Goal: Transaction & Acquisition: Purchase product/service

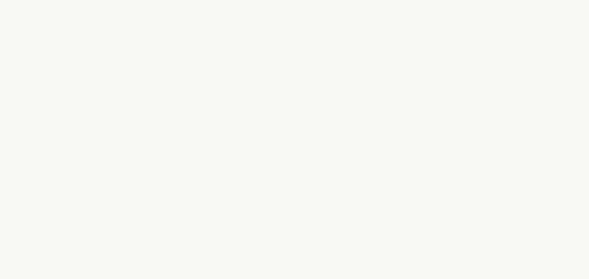
select select "DE"
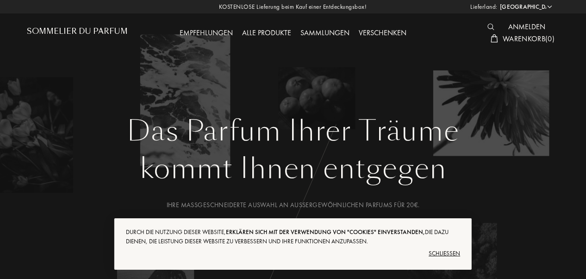
scroll to position [243, 0]
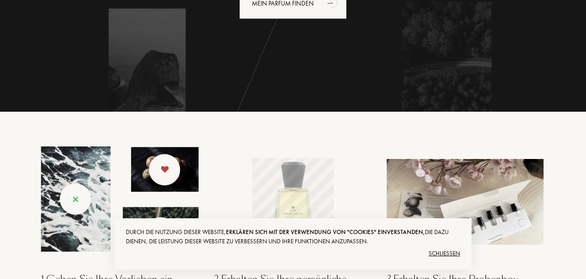
click at [441, 249] on div "Schließen" at bounding box center [293, 253] width 334 height 15
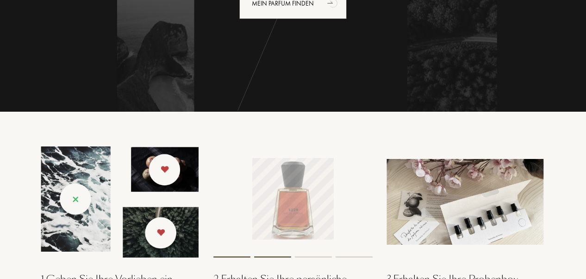
scroll to position [0, 0]
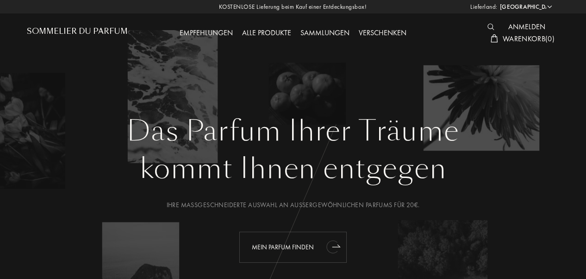
click at [337, 246] on icon "animation" at bounding box center [336, 245] width 8 height 2
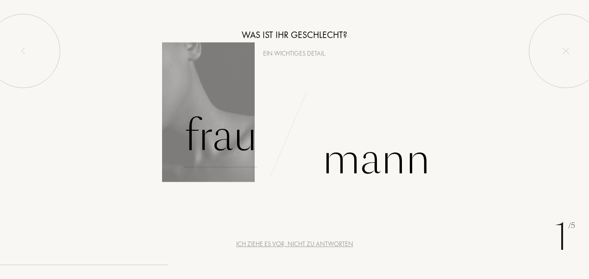
click at [225, 143] on div "Frau" at bounding box center [220, 136] width 73 height 62
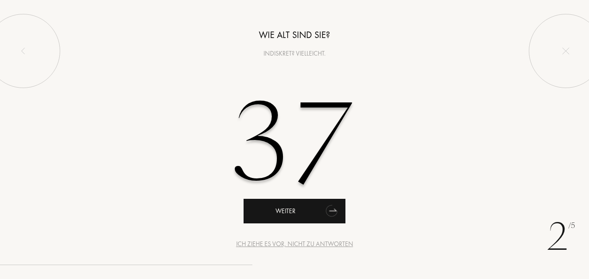
type input "37"
click at [334, 211] on icon "animation" at bounding box center [330, 211] width 11 height 12
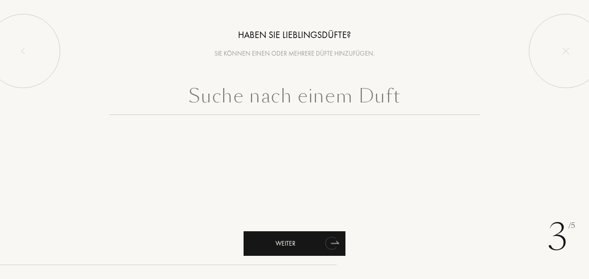
click at [338, 249] on icon "animation" at bounding box center [332, 242] width 19 height 19
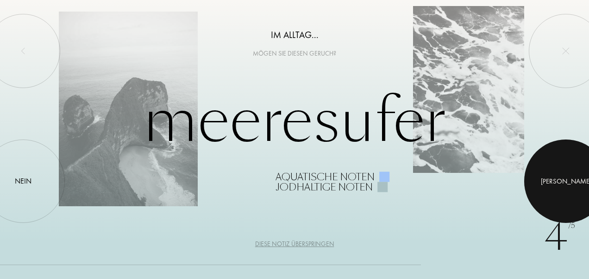
click at [570, 171] on div at bounding box center [565, 180] width 83 height 83
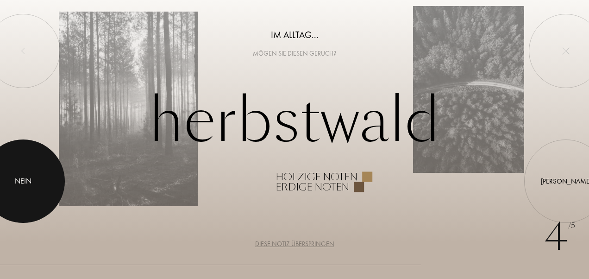
click at [15, 183] on div "Nein" at bounding box center [23, 180] width 17 height 11
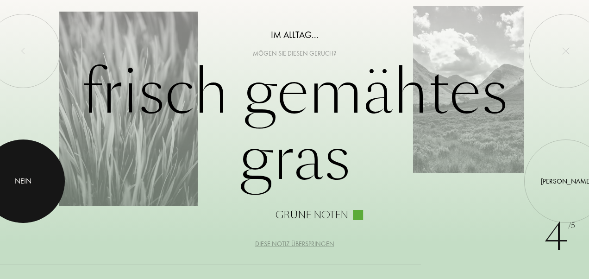
click at [19, 187] on div at bounding box center [22, 180] width 83 height 83
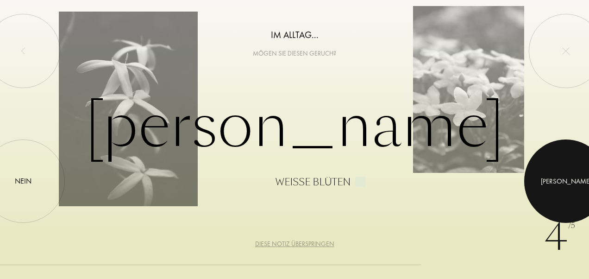
click at [534, 187] on div at bounding box center [565, 180] width 83 height 83
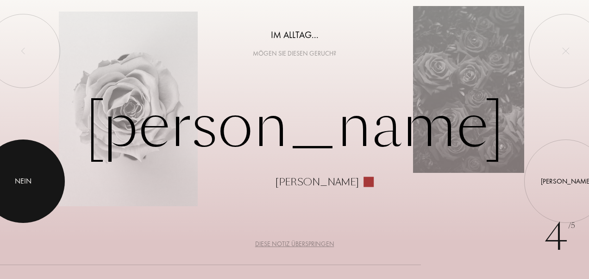
click at [10, 161] on div at bounding box center [22, 180] width 83 height 83
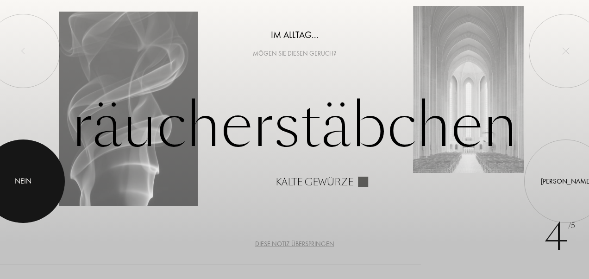
click at [10, 161] on div at bounding box center [22, 180] width 83 height 83
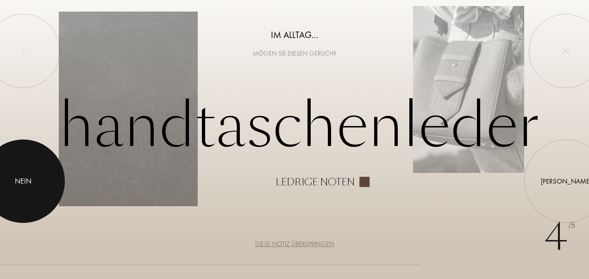
click at [10, 161] on div at bounding box center [22, 180] width 83 height 83
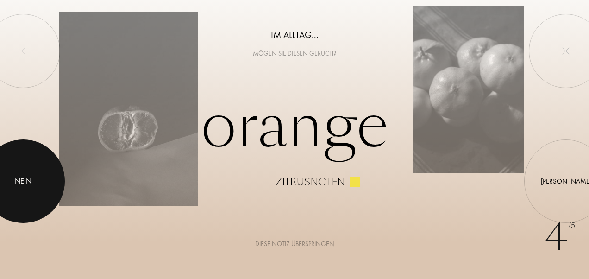
click at [10, 161] on div at bounding box center [22, 180] width 83 height 83
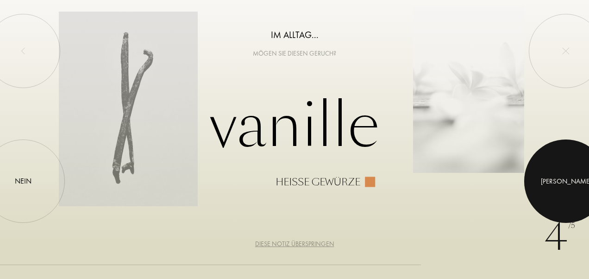
click at [574, 181] on div at bounding box center [565, 180] width 83 height 83
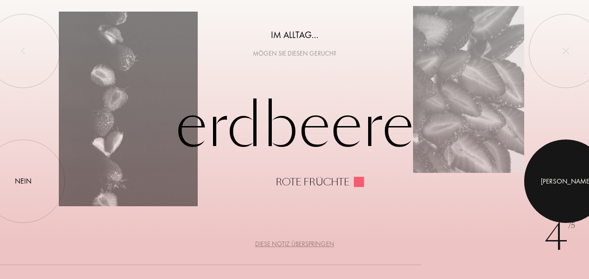
click at [574, 181] on div at bounding box center [565, 180] width 83 height 83
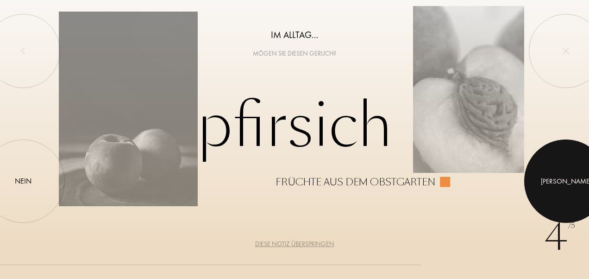
click at [574, 181] on div at bounding box center [565, 180] width 83 height 83
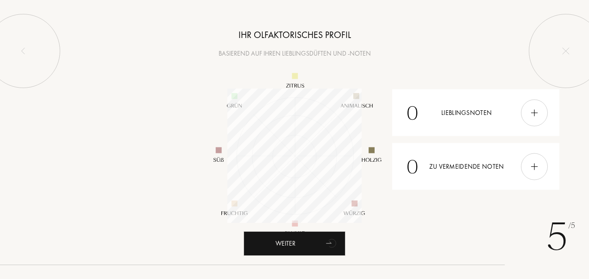
scroll to position [134, 134]
click at [589, 0] on html "5 /5 Ihr olfaktorisches Profil Basierend auf Ihren Lieblingsdüften und -noten 0…" at bounding box center [294, 0] width 589 height 0
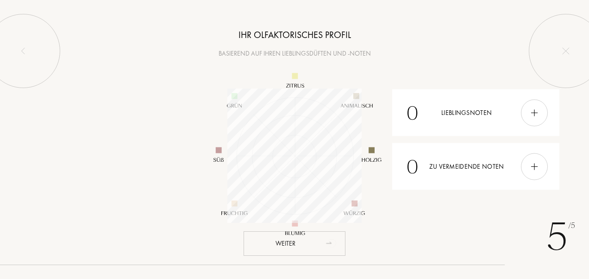
click at [334, 242] on icon "animation" at bounding box center [332, 243] width 7 height 8
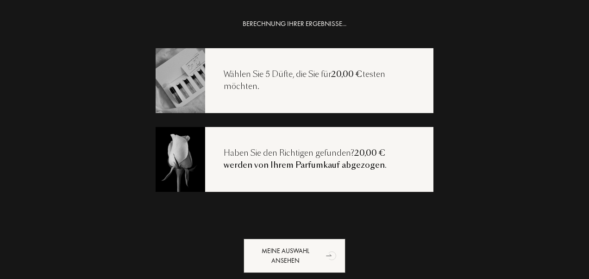
scroll to position [19, 0]
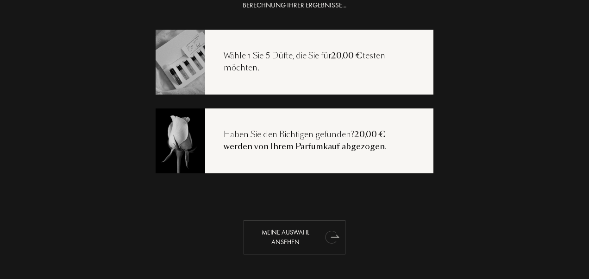
click at [336, 238] on icon "animation" at bounding box center [332, 236] width 19 height 19
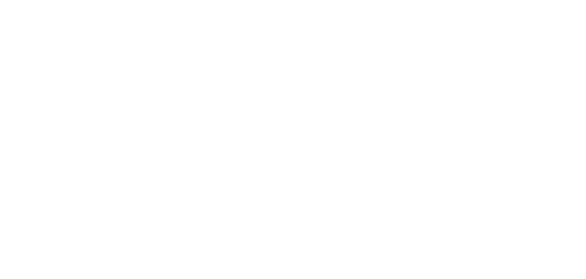
click at [0, 0] on html at bounding box center [0, 0] width 0 height 0
select select "DE"
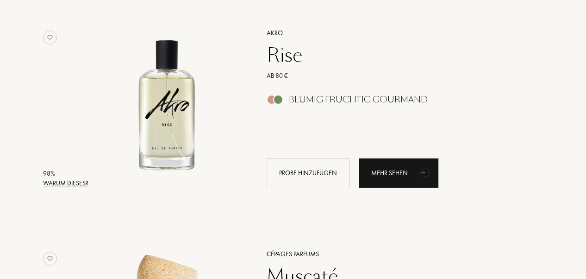
scroll to position [159, 0]
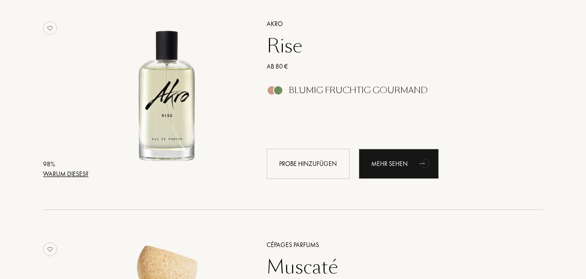
click at [312, 87] on div "Blumig Fruchtig Gourmand" at bounding box center [358, 90] width 139 height 10
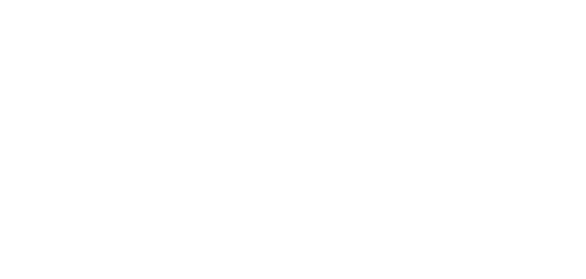
click at [0, 0] on html at bounding box center [0, 0] width 0 height 0
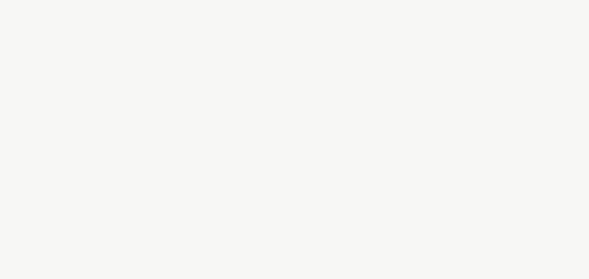
select select "DE"
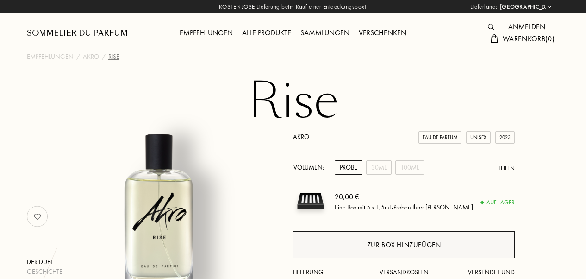
click at [356, 238] on div "Zur Box hinzufügen" at bounding box center [404, 244] width 222 height 27
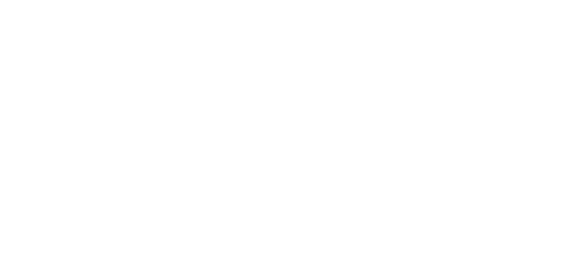
select select "DE"
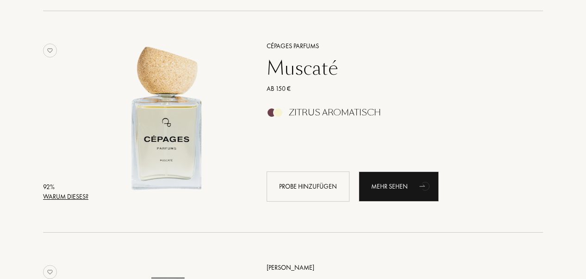
scroll to position [381, 0]
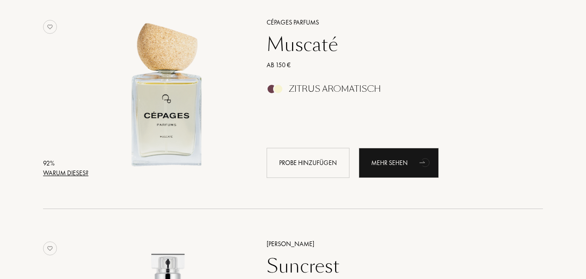
click at [298, 43] on div "Muscaté" at bounding box center [395, 44] width 270 height 22
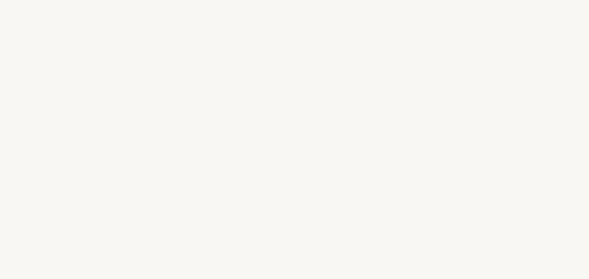
select select "DE"
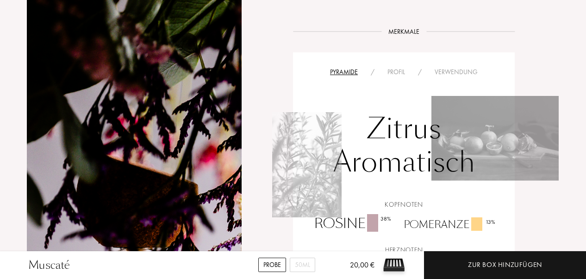
scroll to position [608, 0]
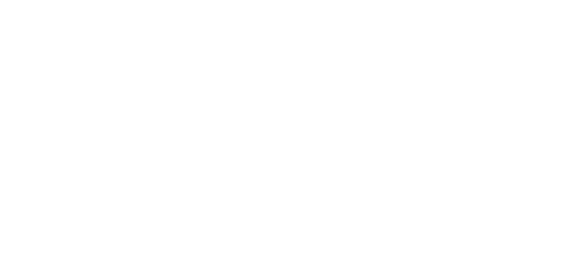
select select "DE"
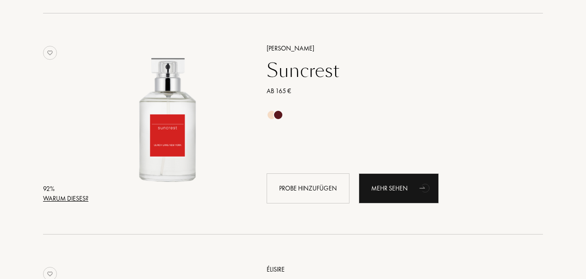
scroll to position [592, 0]
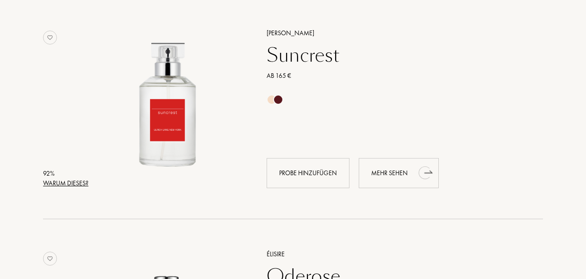
click at [402, 174] on div "Mehr sehen" at bounding box center [399, 173] width 80 height 30
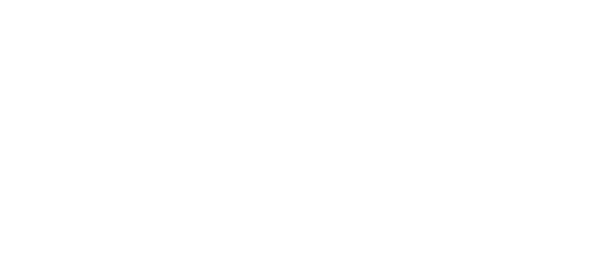
select select "DE"
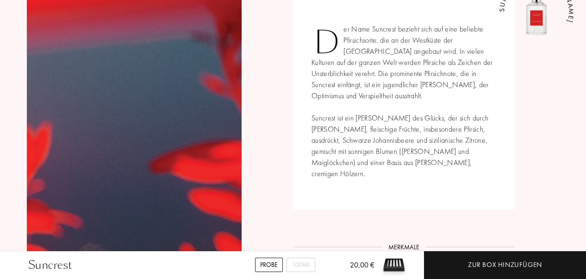
scroll to position [370, 0]
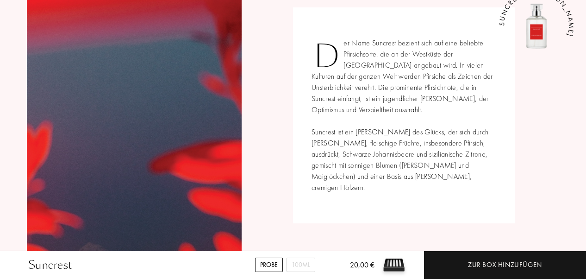
drag, startPoint x: 580, startPoint y: 104, endPoint x: 580, endPoint y: 87, distance: 17.1
click at [580, 87] on icon "SUNCREST — [PERSON_NAME]" at bounding box center [543, 33] width 162 height 162
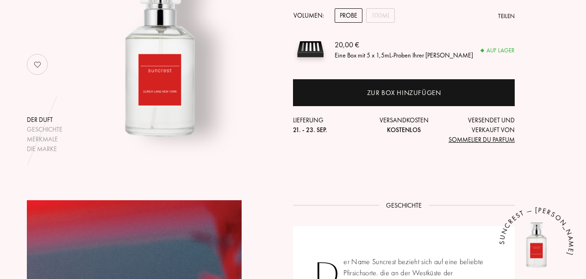
scroll to position [138, 0]
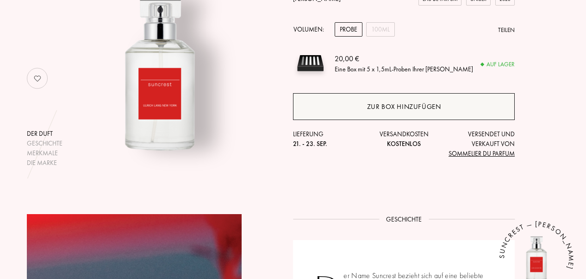
click at [387, 109] on div "Zur Box hinzufügen" at bounding box center [404, 106] width 74 height 11
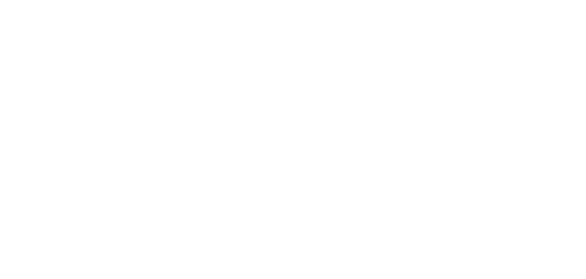
select select "DE"
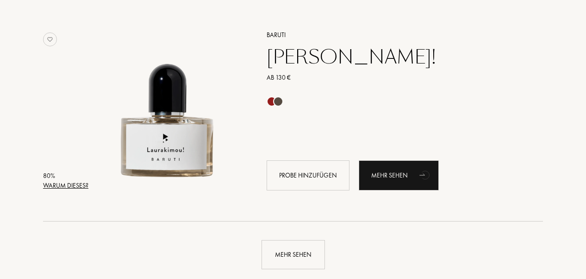
scroll to position [2143, 0]
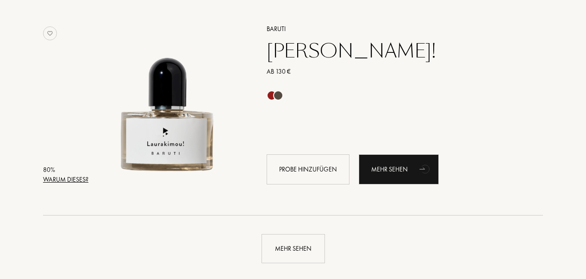
click at [320, 45] on div "[PERSON_NAME]!" at bounding box center [395, 51] width 270 height 22
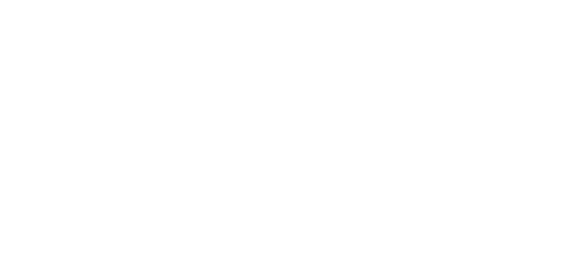
select select "DE"
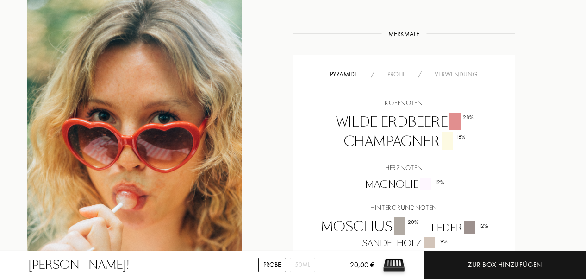
scroll to position [678, 0]
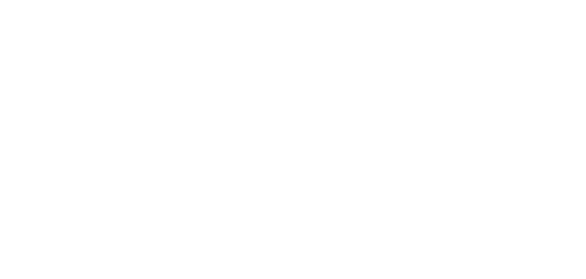
select select "DE"
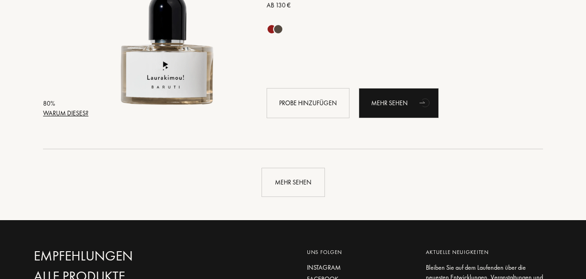
scroll to position [2221, 0]
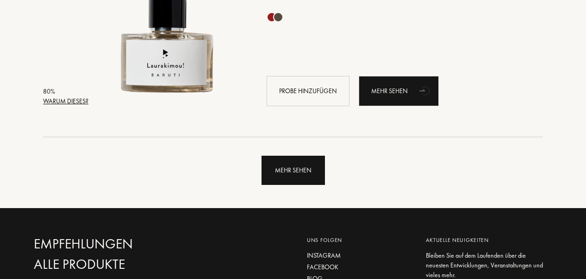
click at [295, 169] on div "Mehr sehen" at bounding box center [293, 170] width 63 height 29
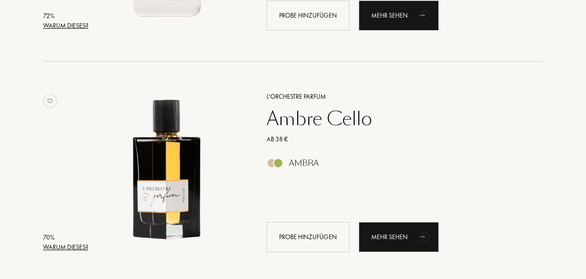
scroll to position [3424, 0]
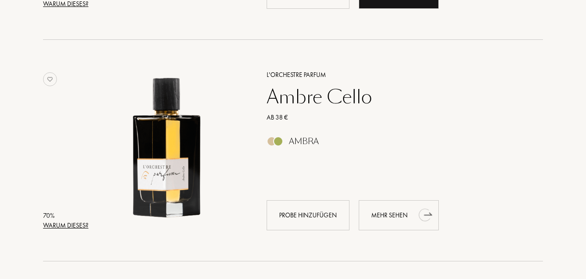
click at [398, 220] on div "Mehr sehen" at bounding box center [399, 215] width 80 height 30
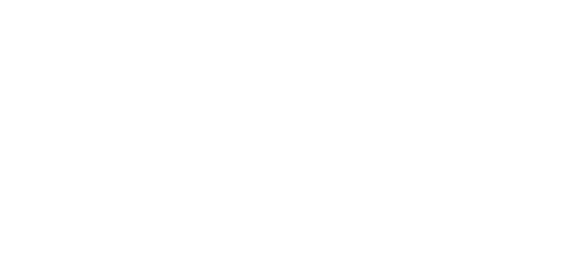
select select "DE"
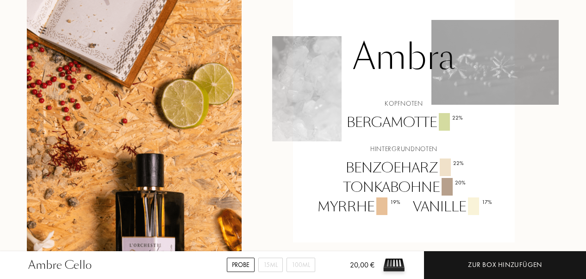
scroll to position [733, 0]
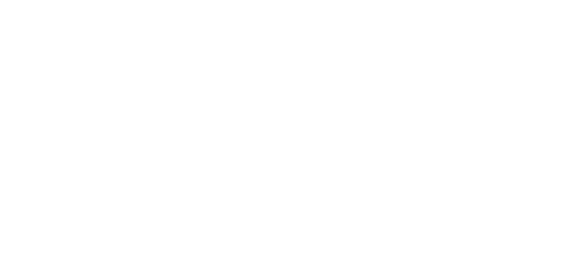
select select "DE"
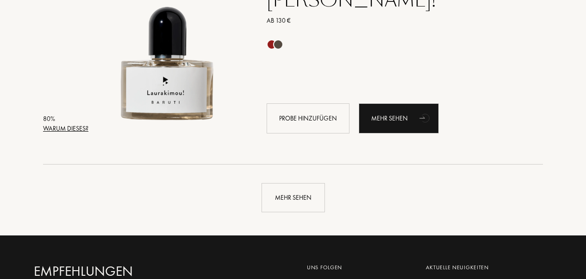
scroll to position [2197, 0]
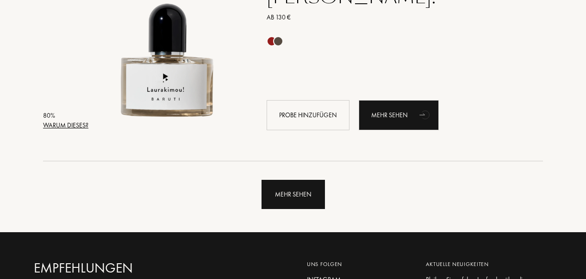
click at [287, 189] on div "Mehr sehen" at bounding box center [293, 194] width 63 height 29
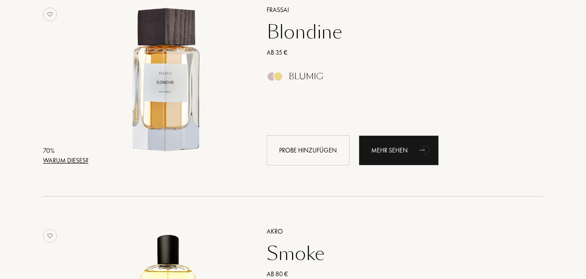
scroll to position [3947, 0]
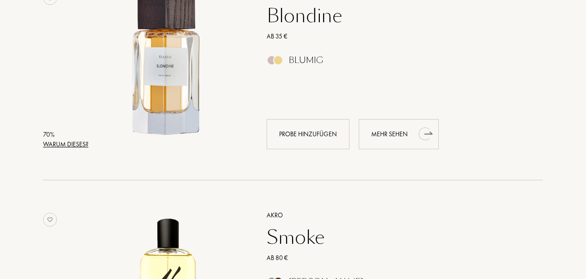
click at [391, 135] on div "Mehr sehen" at bounding box center [399, 134] width 80 height 30
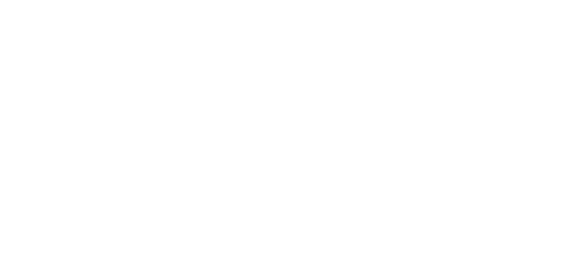
click at [0, 0] on html at bounding box center [0, 0] width 0 height 0
select select "DE"
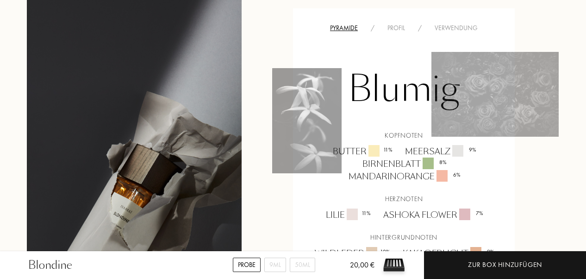
scroll to position [657, 0]
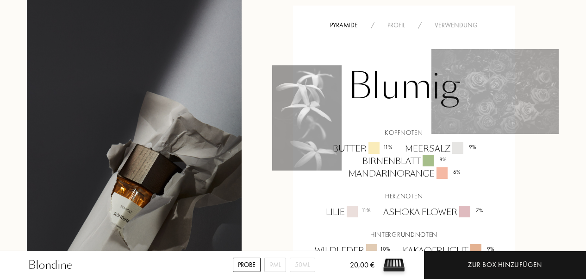
click at [585, 123] on div "Blondine Probe 9mL 50mL 20,00 € Zur Box hinzufügen Empfehlungen / Frassai / Blo…" at bounding box center [293, 204] width 586 height 1722
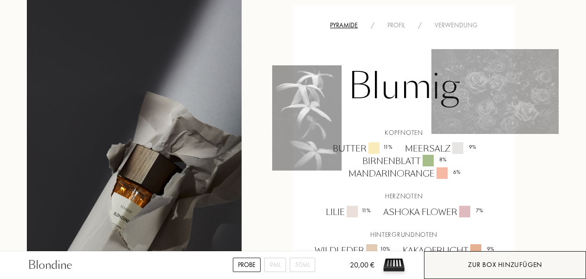
click at [515, 262] on div "Zur Box hinzufügen" at bounding box center [505, 264] width 74 height 11
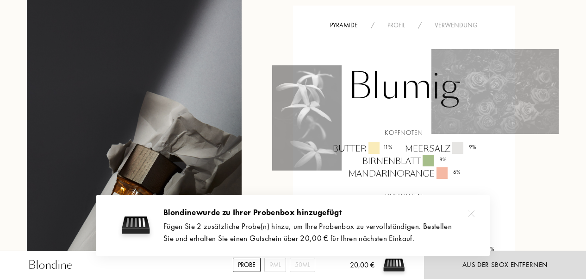
click at [473, 219] on div at bounding box center [471, 213] width 19 height 19
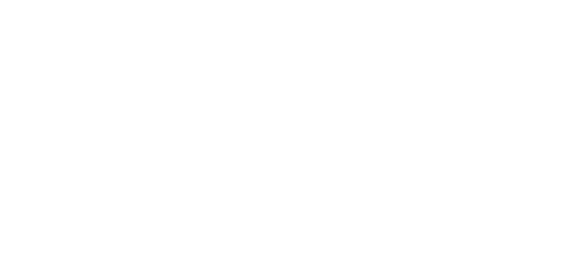
select select "DE"
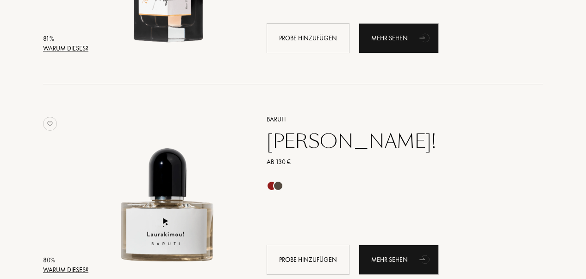
scroll to position [2252, 0]
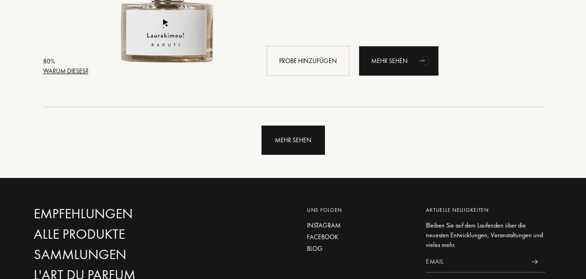
click at [280, 133] on div "Mehr sehen" at bounding box center [293, 139] width 63 height 29
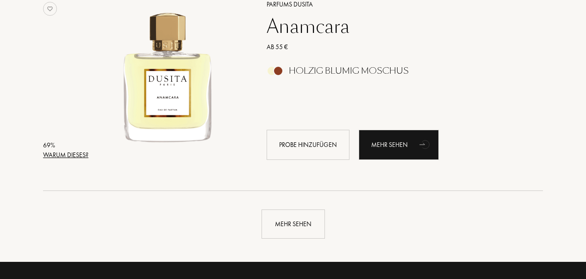
scroll to position [4460, 0]
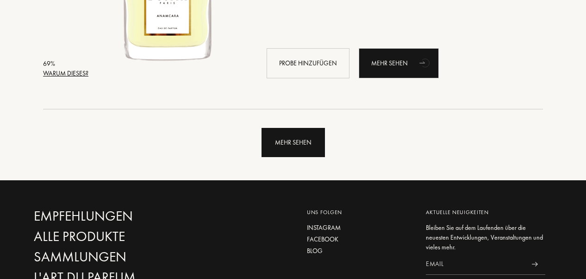
click at [299, 143] on div "Mehr sehen" at bounding box center [293, 142] width 63 height 29
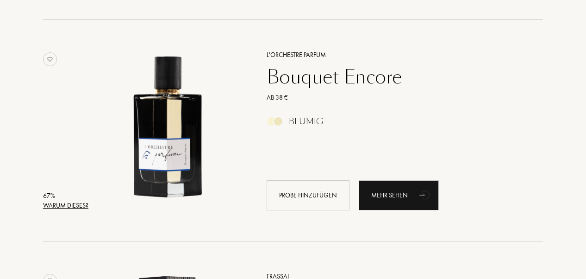
scroll to position [4778, 0]
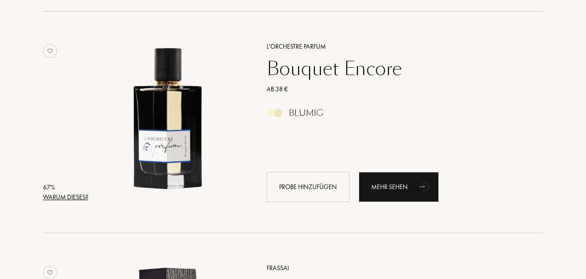
click at [340, 64] on div "Bouquet Encore" at bounding box center [395, 68] width 270 height 22
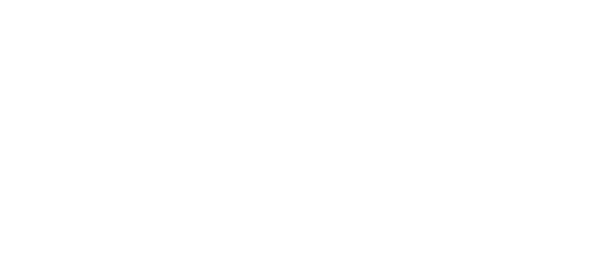
select select "DE"
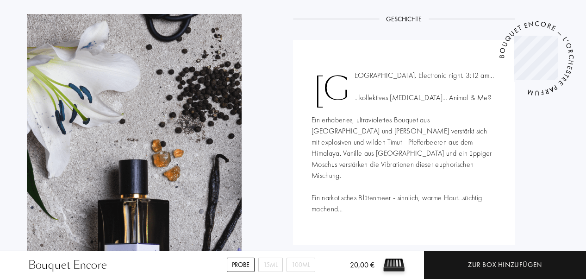
scroll to position [342, 0]
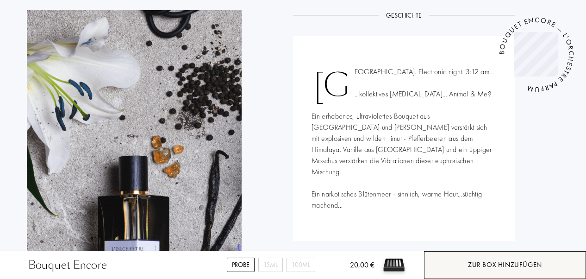
click at [491, 266] on div "Zur Box hinzufügen" at bounding box center [505, 264] width 74 height 11
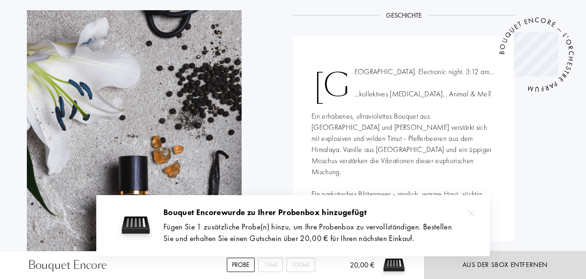
click at [471, 208] on div at bounding box center [471, 213] width 19 height 19
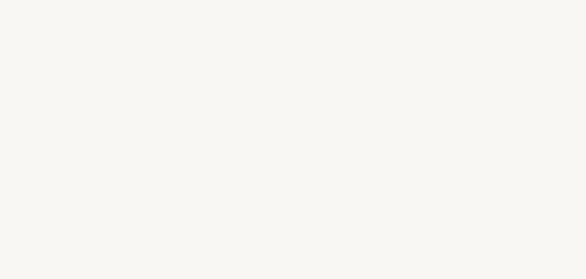
select select "DE"
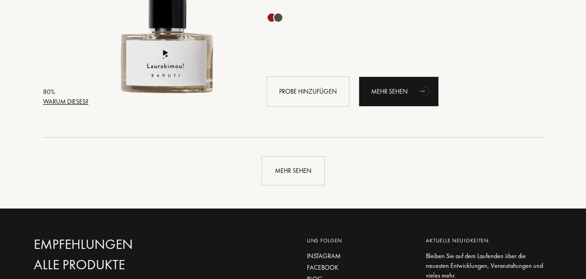
scroll to position [2339, 0]
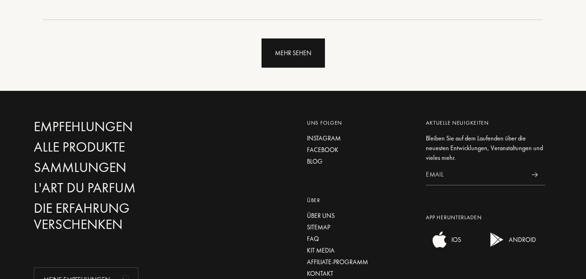
click at [274, 47] on div "Mehr sehen" at bounding box center [293, 52] width 63 height 29
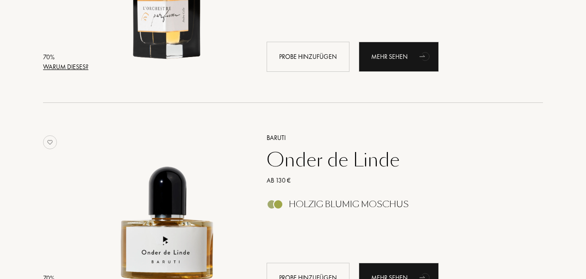
scroll to position [3609, 0]
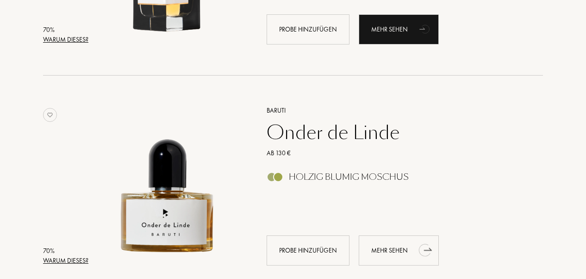
click at [388, 251] on div "Mehr sehen" at bounding box center [399, 250] width 80 height 30
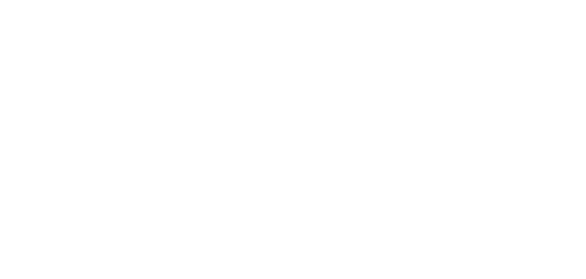
select select "DE"
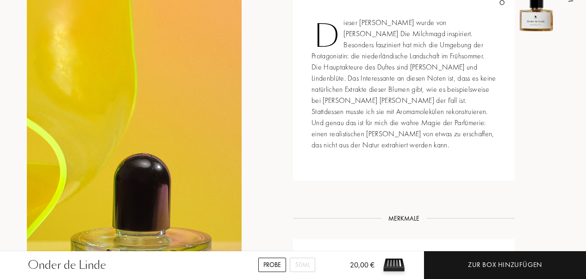
scroll to position [386, 0]
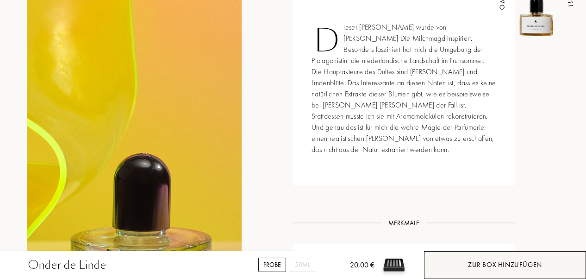
click at [449, 264] on div "Zur Box hinzufügen" at bounding box center [505, 265] width 162 height 28
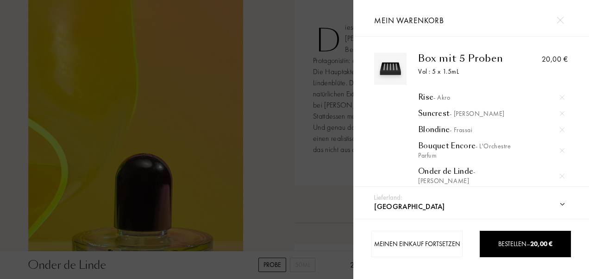
click at [560, 129] on img at bounding box center [562, 129] width 5 height 5
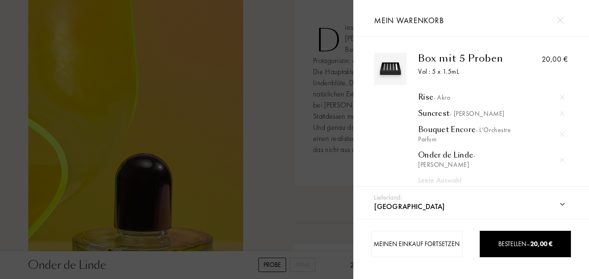
click at [560, 19] on img at bounding box center [559, 20] width 7 height 7
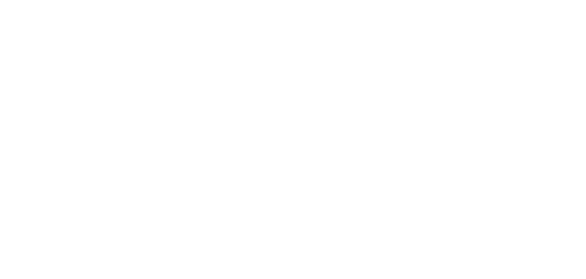
click at [0, 0] on html at bounding box center [0, 0] width 0 height 0
select select "DE"
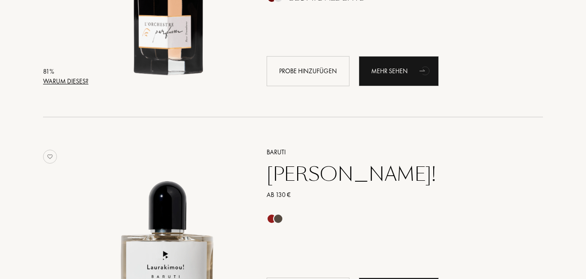
scroll to position [2113, 0]
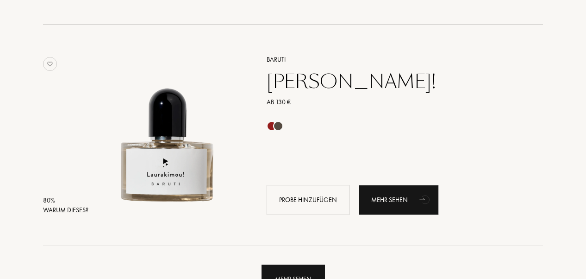
click at [321, 266] on div "Mehr sehen" at bounding box center [293, 278] width 63 height 29
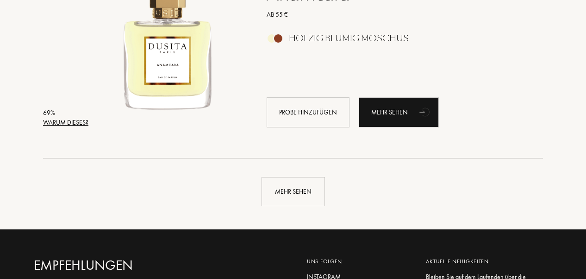
scroll to position [4416, 0]
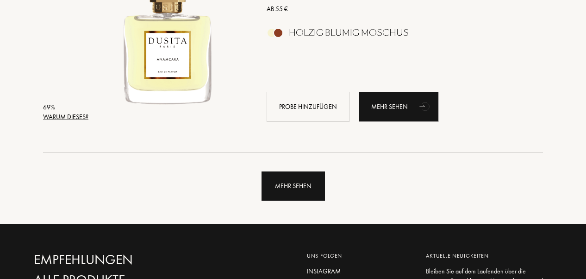
click at [299, 191] on div "Mehr sehen" at bounding box center [293, 185] width 63 height 29
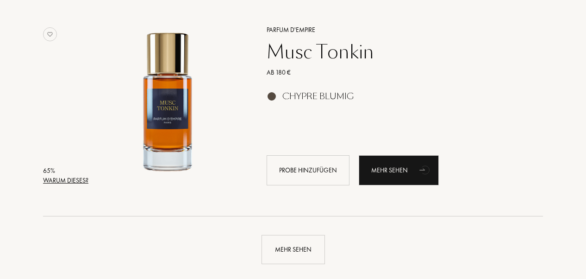
scroll to position [6634, 0]
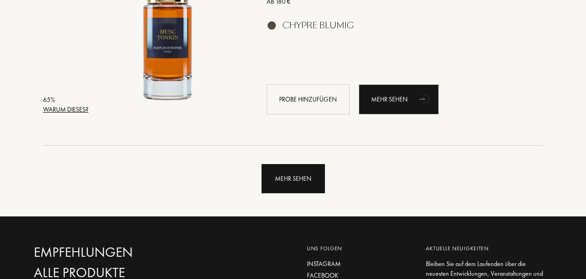
click at [280, 180] on div "Mehr sehen" at bounding box center [293, 178] width 63 height 29
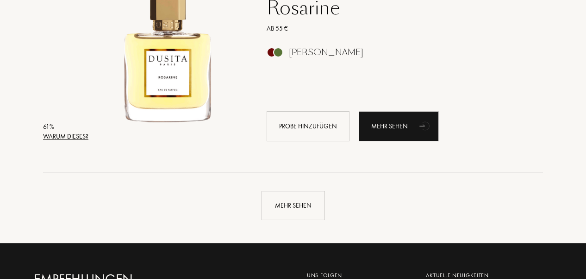
scroll to position [8796, 0]
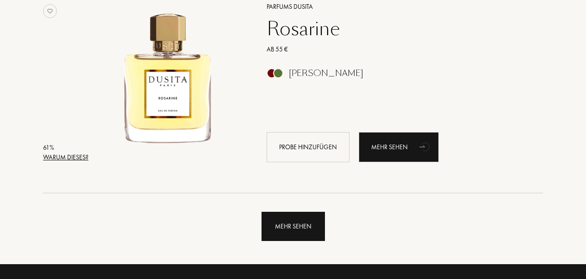
click at [312, 232] on div "Mehr sehen" at bounding box center [293, 226] width 63 height 29
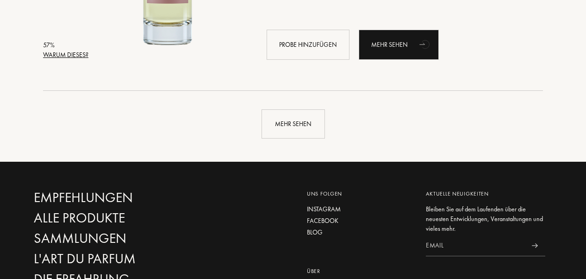
scroll to position [11122, 0]
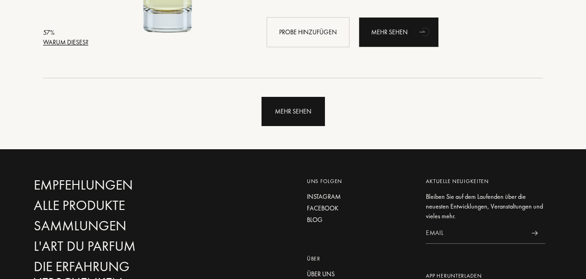
click at [302, 124] on div "Mehr sehen" at bounding box center [293, 111] width 63 height 29
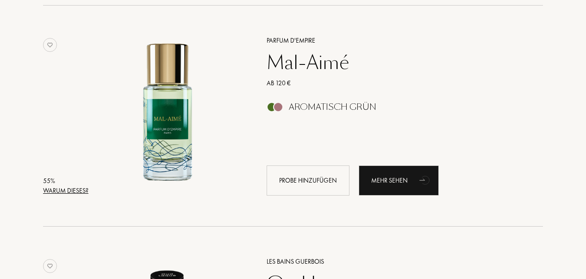
scroll to position [12551, 0]
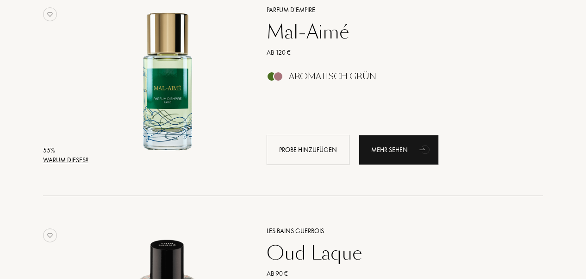
click at [315, 33] on div "Mal-Aimé" at bounding box center [395, 32] width 270 height 22
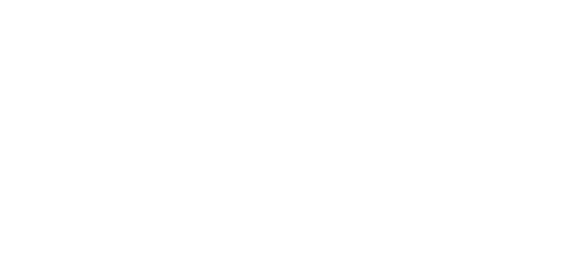
select select "DE"
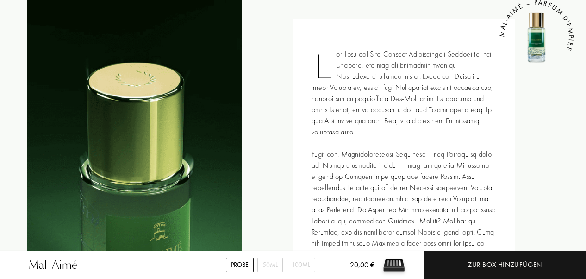
scroll to position [362, 0]
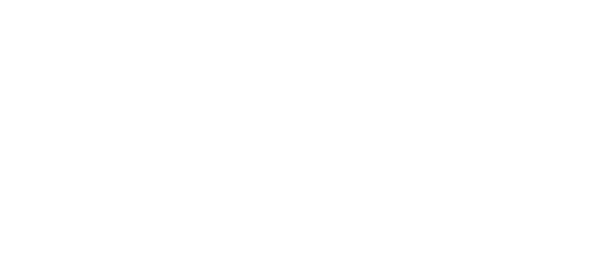
select select "DE"
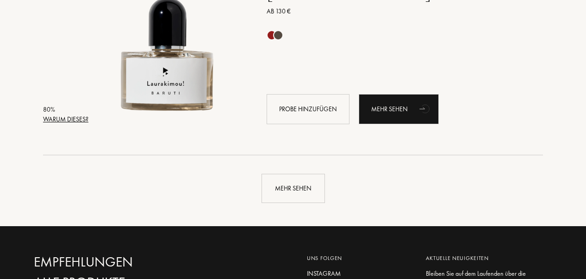
scroll to position [2206, 0]
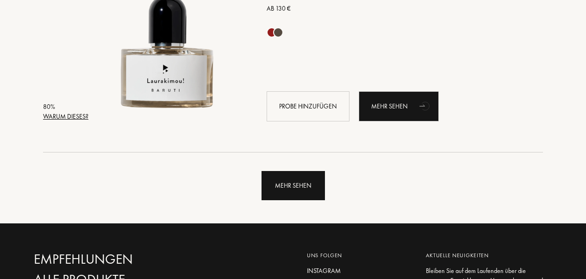
click at [266, 191] on div "Mehr sehen" at bounding box center [293, 185] width 63 height 29
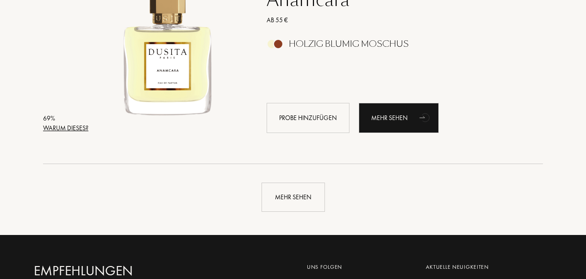
scroll to position [4421, 0]
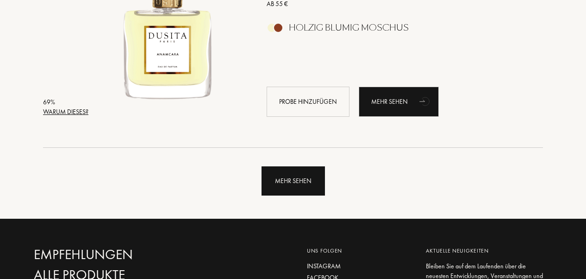
click at [289, 186] on div "Mehr sehen" at bounding box center [293, 180] width 63 height 29
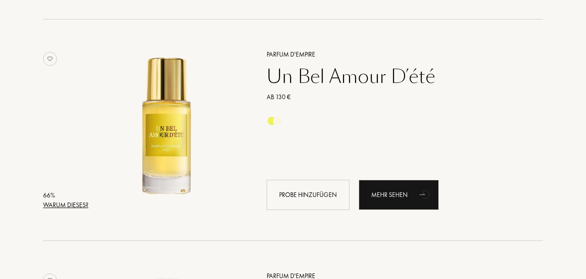
scroll to position [5220, 0]
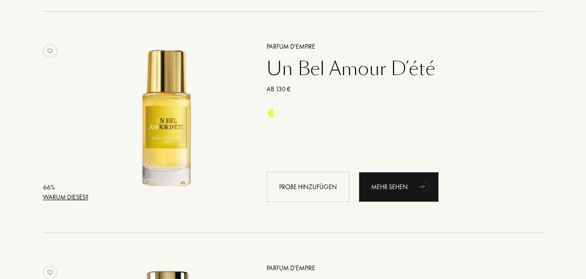
click at [297, 44] on div "Parfum d'Empire" at bounding box center [395, 47] width 270 height 10
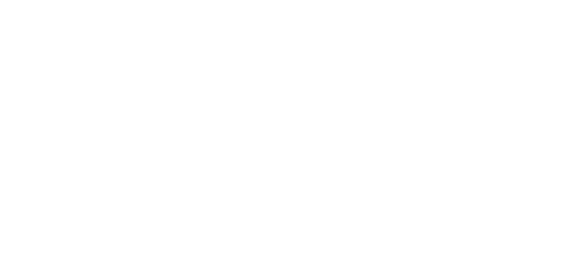
click at [0, 0] on html at bounding box center [0, 0] width 0 height 0
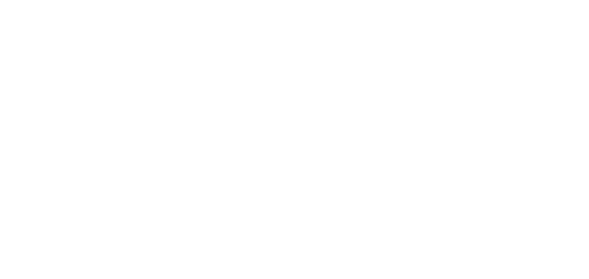
select select "DE"
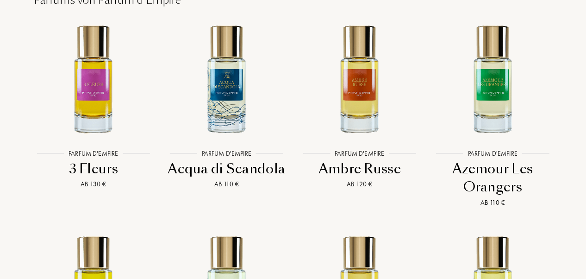
scroll to position [1840, 0]
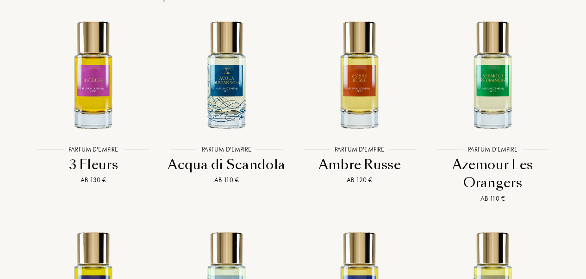
click at [260, 156] on div "Acqua di Scandola" at bounding box center [227, 165] width 126 height 18
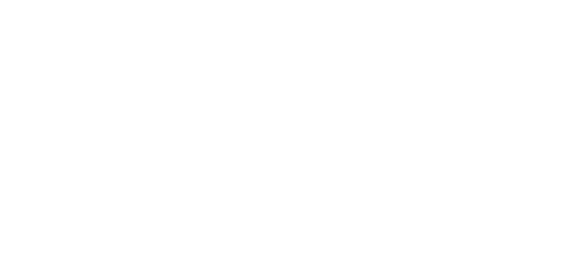
click at [0, 0] on html at bounding box center [0, 0] width 0 height 0
select select "DE"
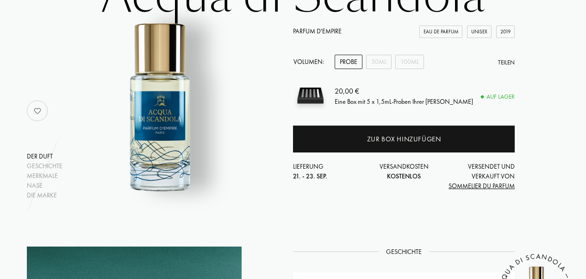
scroll to position [103, 0]
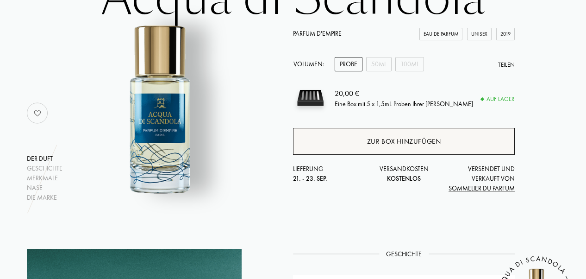
click at [416, 149] on div "Zur Box hinzufügen" at bounding box center [404, 141] width 222 height 27
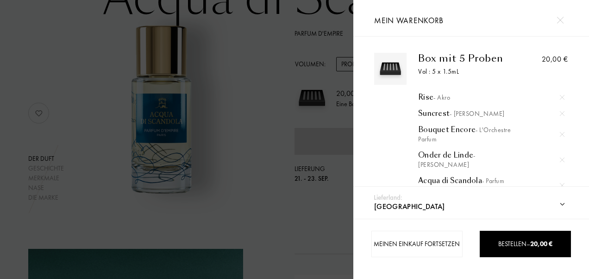
click at [560, 95] on img at bounding box center [562, 97] width 5 height 5
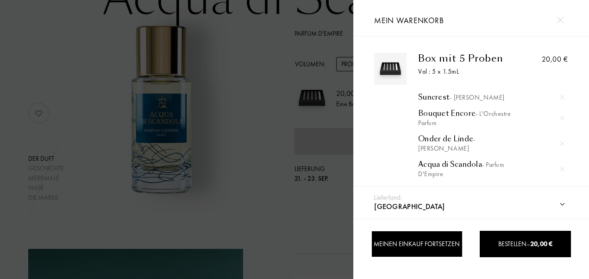
click at [430, 249] on div "Meinen Einkauf fortsetzen" at bounding box center [416, 244] width 91 height 26
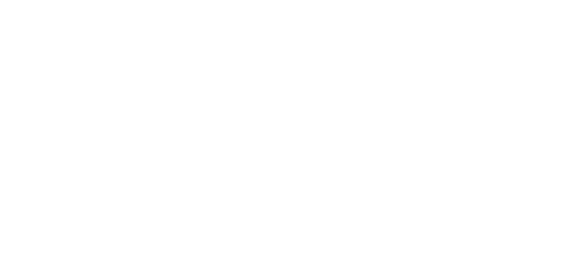
select select "DE"
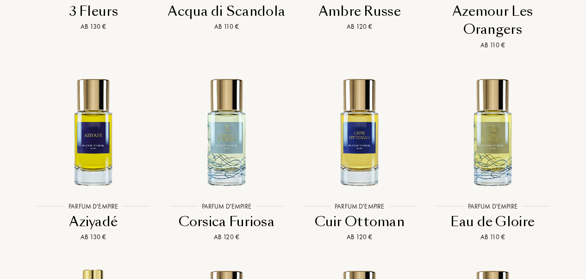
scroll to position [1985, 0]
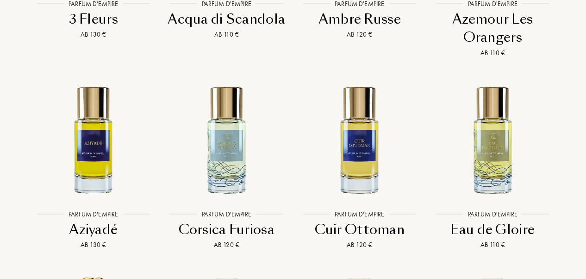
click at [489, 220] on div "Eau de Gloire" at bounding box center [493, 229] width 126 height 18
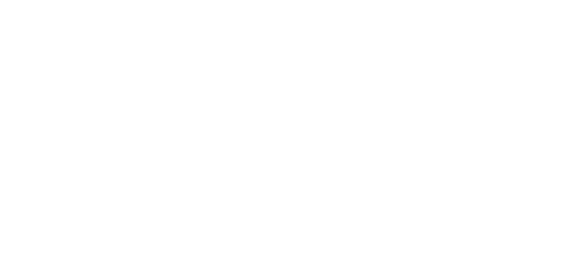
click at [0, 0] on html at bounding box center [0, 0] width 0 height 0
select select "DE"
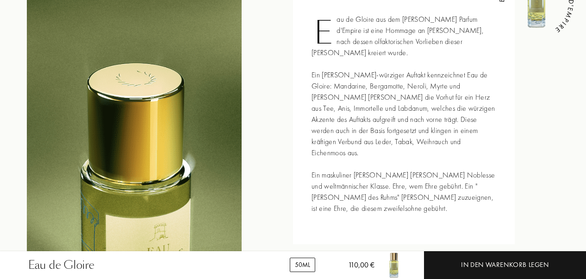
scroll to position [392, 0]
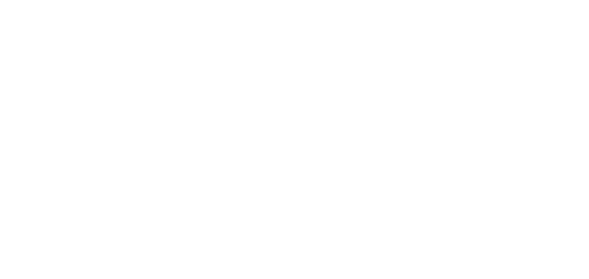
select select "DE"
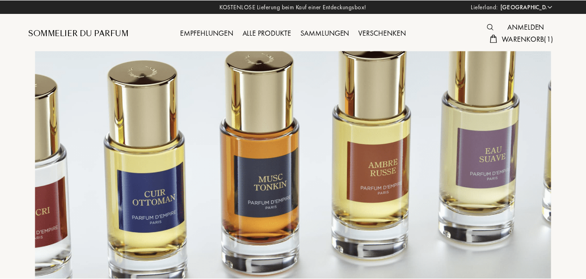
scroll to position [1985, 0]
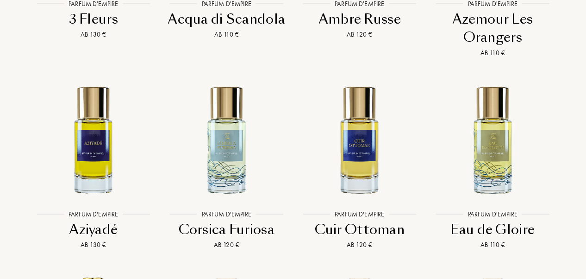
click at [99, 220] on div "Aziyadé" at bounding box center [94, 229] width 126 height 18
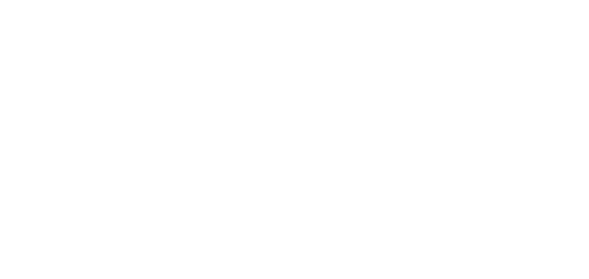
select select "DE"
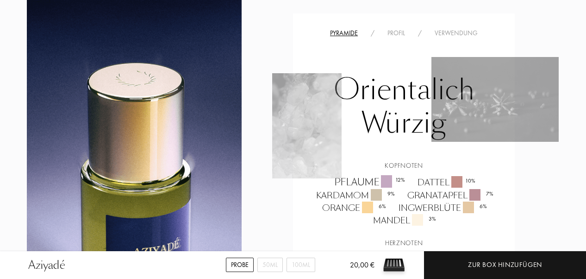
scroll to position [730, 0]
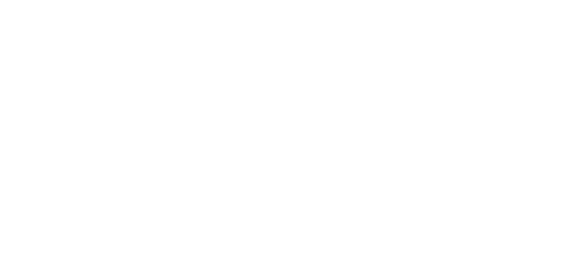
select select "DE"
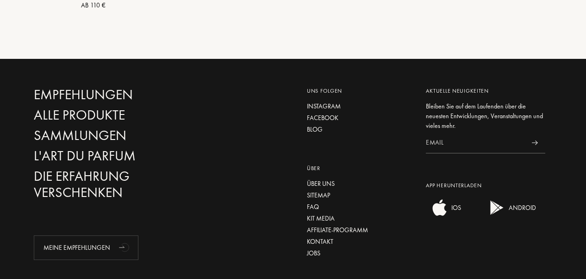
scroll to position [2964, 0]
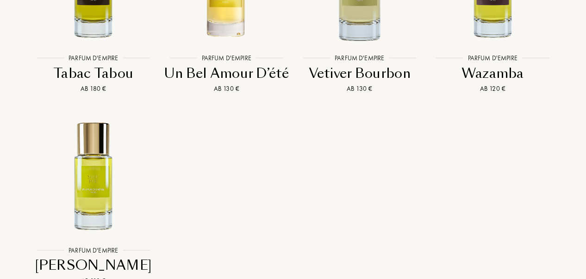
click at [93, 256] on div "Yuzu Fou" at bounding box center [94, 265] width 126 height 18
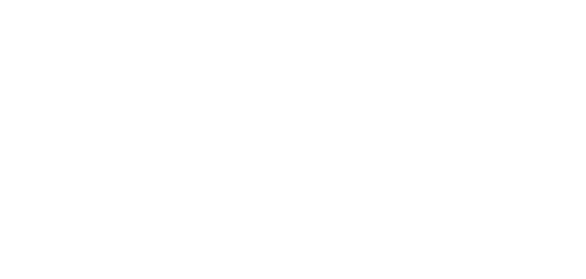
select select "DE"
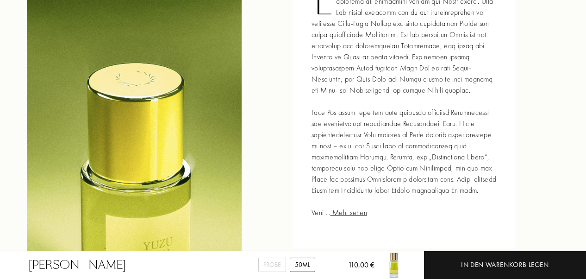
scroll to position [426, 0]
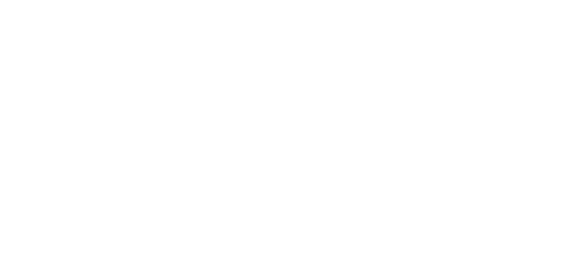
select select "DE"
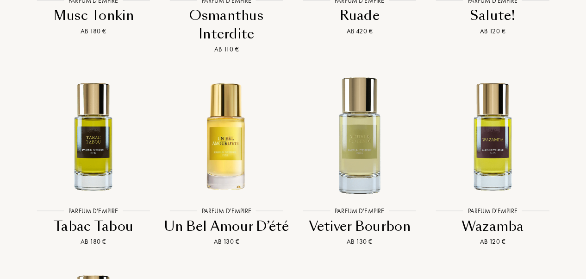
scroll to position [2800, 0]
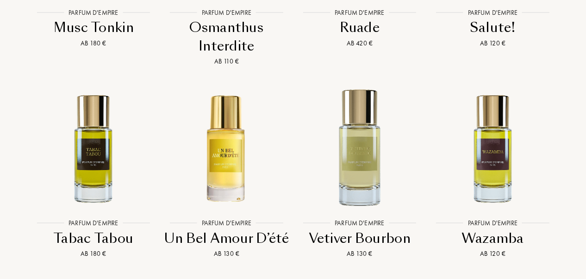
click at [252, 229] on div "Un Bel Amour D’été" at bounding box center [227, 238] width 126 height 18
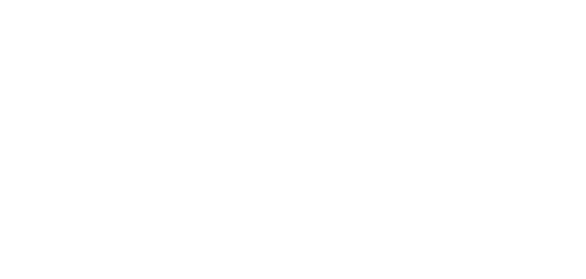
select select "DE"
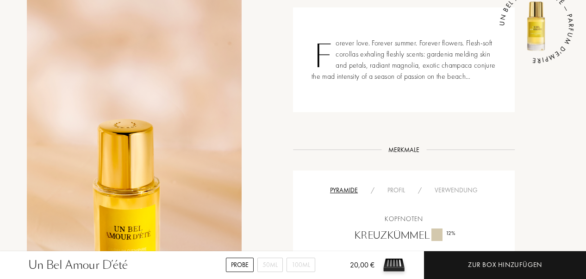
scroll to position [311, 0]
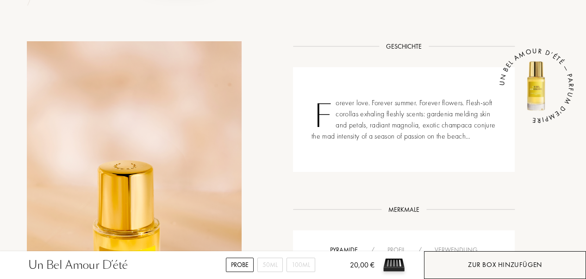
click at [509, 265] on div "Zur Box hinzufügen" at bounding box center [505, 264] width 74 height 11
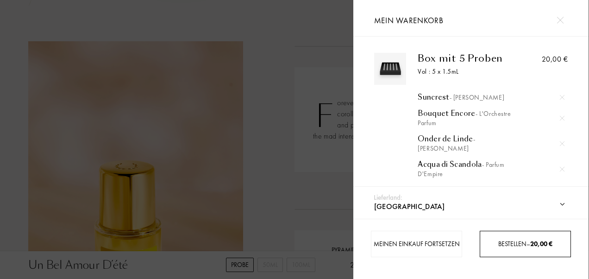
click at [506, 246] on span "Bestellen – 20,00 €" at bounding box center [525, 243] width 54 height 8
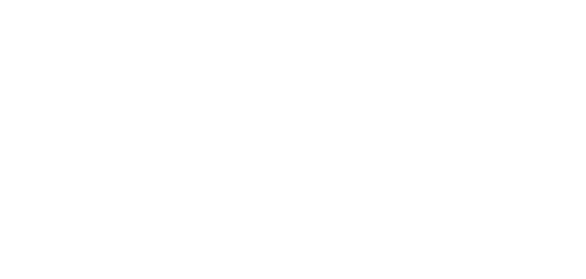
select select "DE"
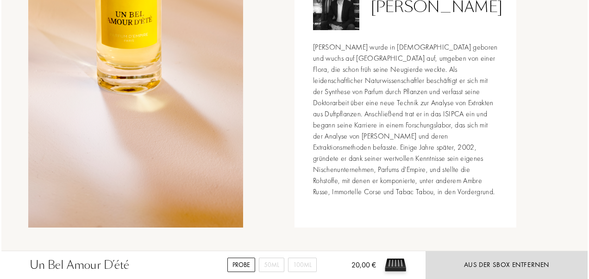
scroll to position [999, 0]
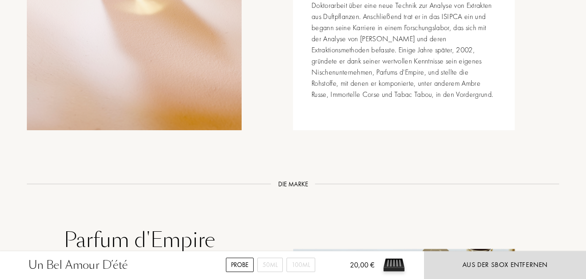
click at [393, 265] on img at bounding box center [394, 265] width 28 height 28
click at [145, 262] on div "Un Bel Amour D’été" at bounding box center [294, 262] width 546 height 22
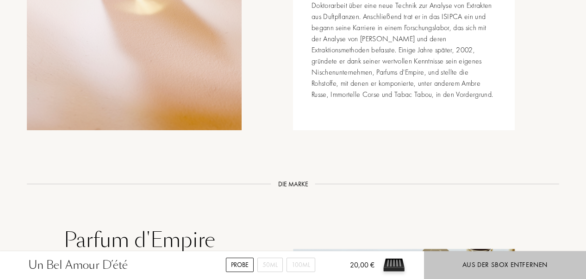
click at [479, 268] on div "Aus der SBox entfernen" at bounding box center [504, 264] width 85 height 11
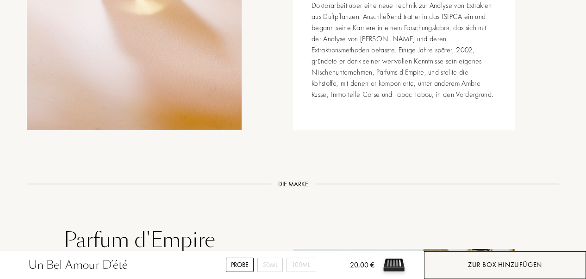
click at [479, 268] on div "Zur Box hinzufügen" at bounding box center [505, 264] width 74 height 11
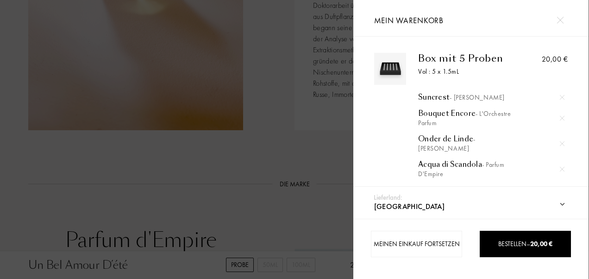
click at [560, 205] on select "Afghanistan Ägypten Albanien Algerien Amerikanische Jungferninseln Andorra Ango…" at bounding box center [480, 206] width 217 height 24
select select "PL"
click at [372, 194] on select "Afghanistan Ägypten Albanien Algerien Amerikanische Jungferninseln Andorra Ango…" at bounding box center [480, 206] width 217 height 24
select select "PL"
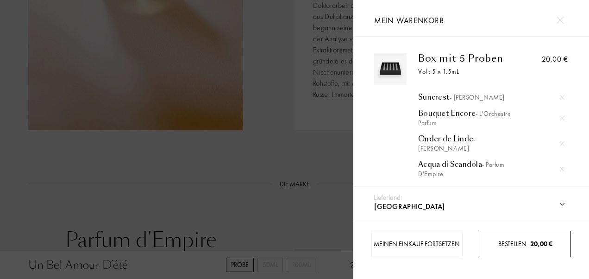
click at [507, 250] on div "Bestellen – 20,00 €" at bounding box center [525, 244] width 91 height 26
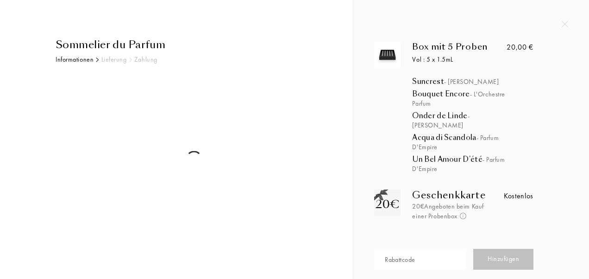
select select "PL"
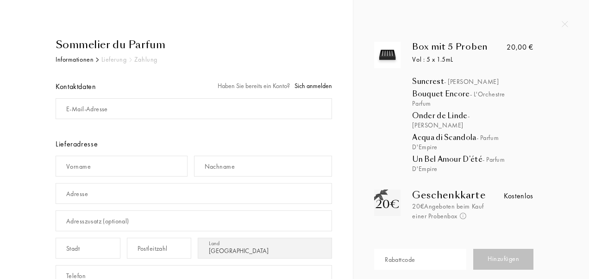
click at [398, 255] on div "Rabattcode" at bounding box center [400, 260] width 30 height 10
paste input "LILLY4945"
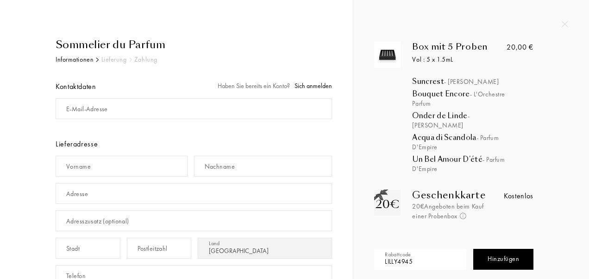
click at [514, 253] on div "Hinzufügen" at bounding box center [503, 259] width 60 height 21
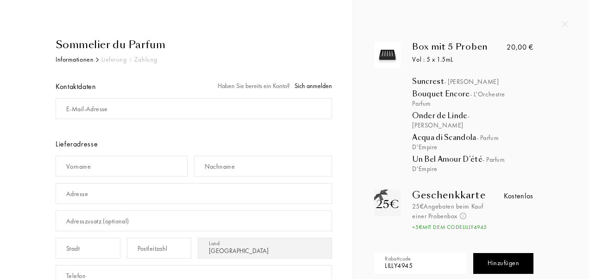
click at [427, 253] on input "LILLY4945" at bounding box center [420, 263] width 92 height 21
type input "L"
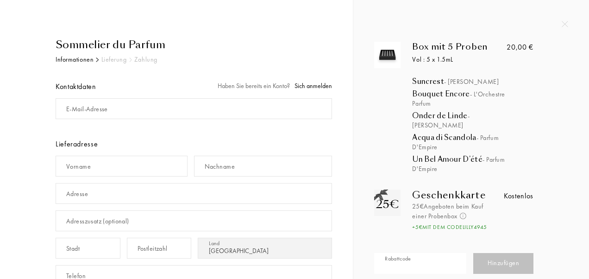
paste input "RAMON9029"
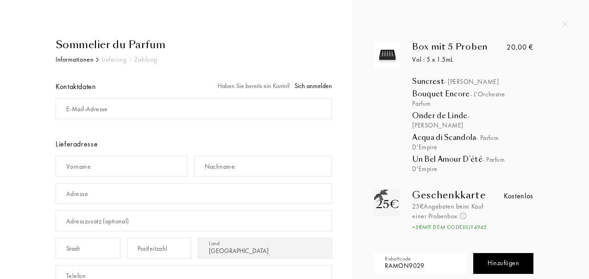
type input "RAMON9029"
click at [499, 254] on div "Hinzufügen" at bounding box center [503, 263] width 60 height 21
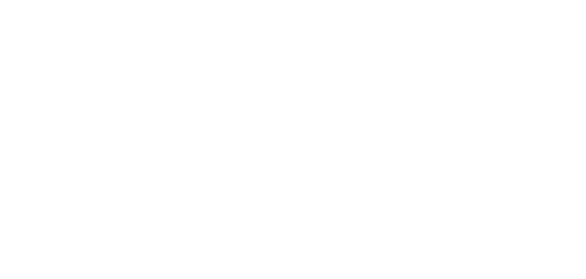
select select "PL"
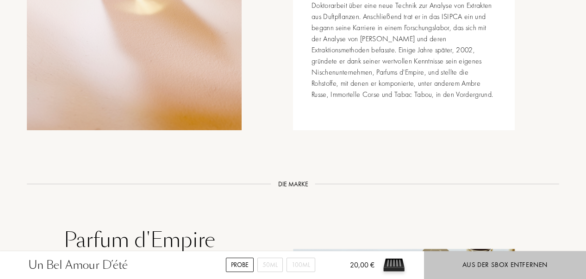
click at [511, 272] on div "Aus der SBox entfernen" at bounding box center [505, 265] width 162 height 28
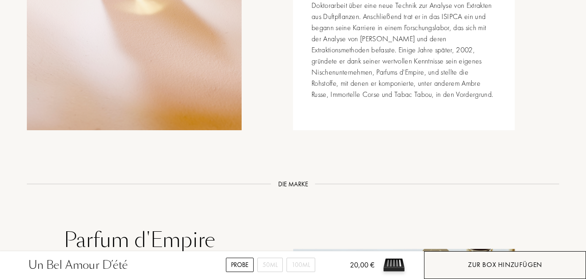
click at [511, 272] on div "Zur Box hinzufügen" at bounding box center [505, 265] width 162 height 28
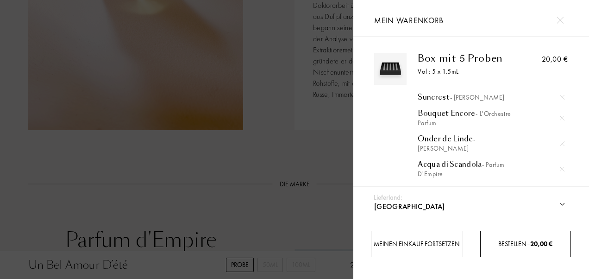
click at [504, 242] on span "Bestellen – 20,00 €" at bounding box center [525, 243] width 54 height 8
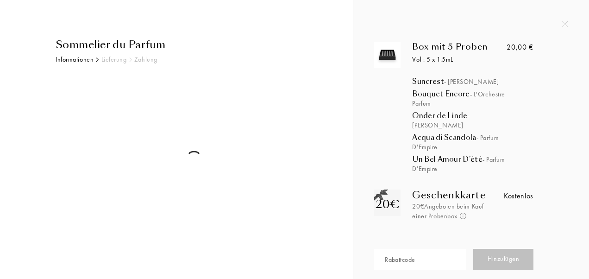
select select "PL"
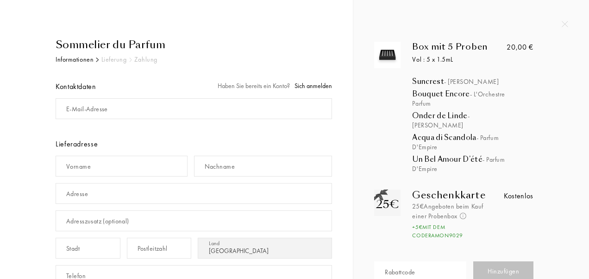
click at [427, 209] on div "25€ Angeboten beim Kauf einer Probenbox Nicht kumulierbar und nur gültig für de…" at bounding box center [452, 220] width 81 height 38
drag, startPoint x: 404, startPoint y: 262, endPoint x: 368, endPoint y: 225, distance: 51.4
click at [368, 225] on div "25€ Geschenkkarte 25€ Angeboten beim Kauf einer Probenbox Nicht kumulierbar und…" at bounding box center [453, 214] width 173 height 50
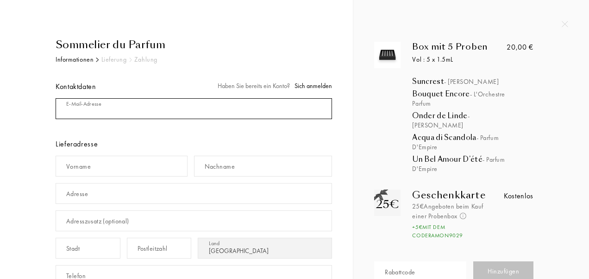
click at [194, 114] on input "mail" at bounding box center [194, 108] width 276 height 21
type input "judith.finger@arcor.de"
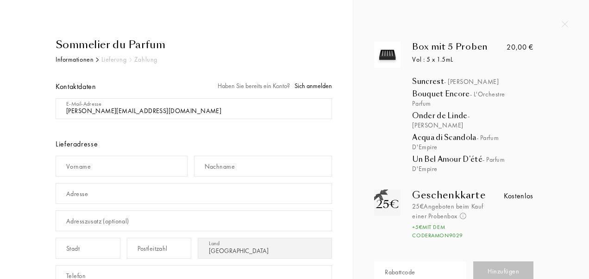
click at [132, 176] on div "Vorname" at bounding box center [125, 165] width 138 height 27
click at [129, 171] on input "text" at bounding box center [122, 166] width 132 height 21
type input "Judith"
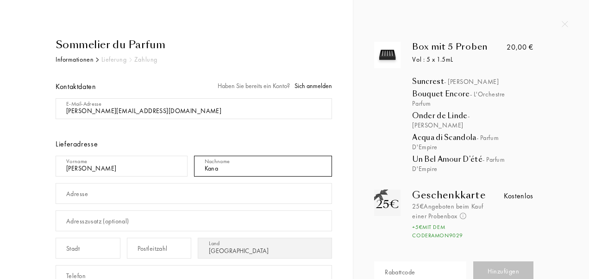
type input "Kana"
click at [121, 189] on input "text" at bounding box center [194, 193] width 276 height 21
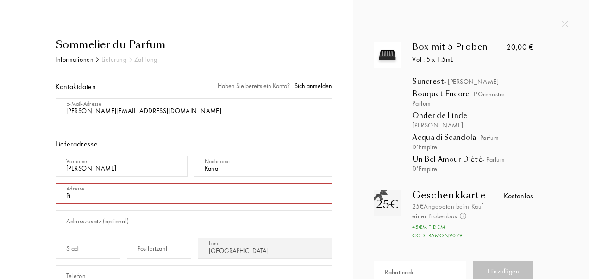
type input "P"
type input "U"
type input "p"
type input "Piotrkowska 204/210"
click at [129, 216] on div "Adresszusatz (optional)" at bounding box center [97, 221] width 63 height 10
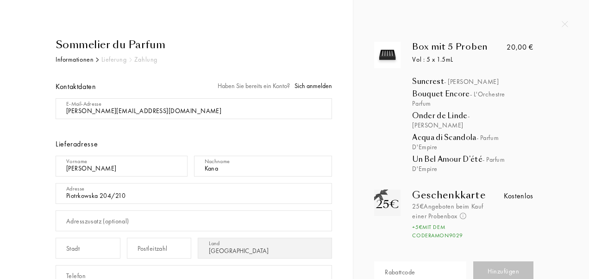
click at [131, 193] on input "Piotrkowska 204/210" at bounding box center [194, 193] width 276 height 21
click at [124, 221] on div "Adresszusatz (optional)" at bounding box center [97, 221] width 63 height 10
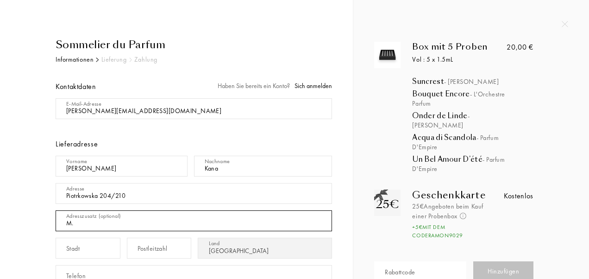
type input "M."
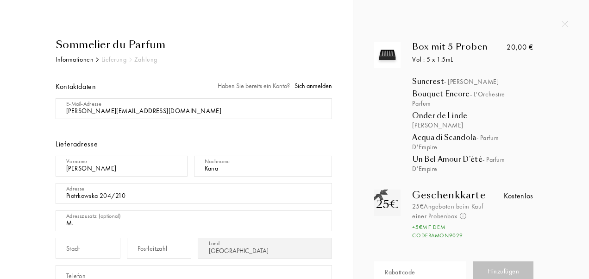
drag, startPoint x: 131, startPoint y: 183, endPoint x: 130, endPoint y: 204, distance: 20.8
click at [130, 204] on div "Adresse No search results. Piotrkowska 204/210" at bounding box center [194, 193] width 276 height 27
type input "Piotrkowska 204/210/272"
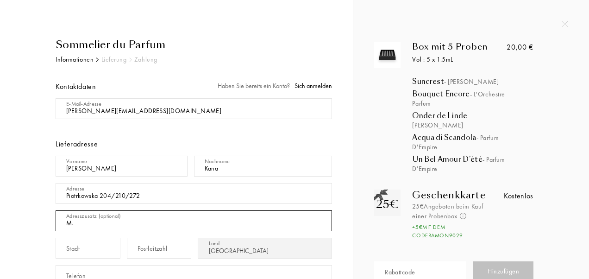
click at [107, 224] on input "M." at bounding box center [194, 220] width 276 height 21
type input "M"
type input "F"
type input "M"
type input "P"
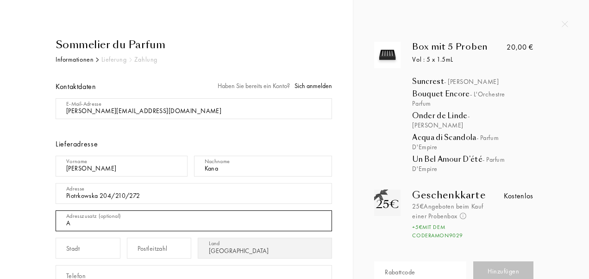
type input "A"
click at [106, 223] on input "A" at bounding box center [194, 220] width 276 height 21
type input "m"
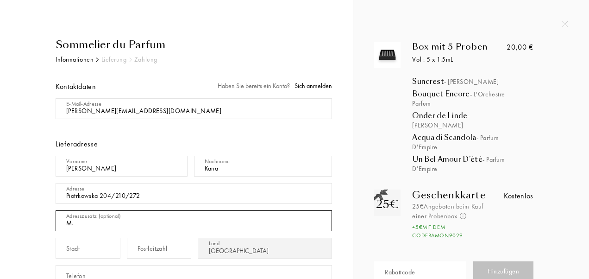
type input "M"
type input "Appartment 272"
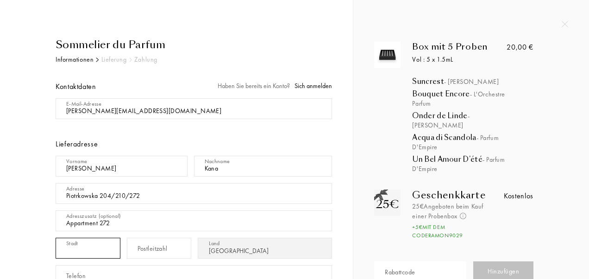
click at [96, 250] on input "text" at bounding box center [88, 247] width 65 height 21
type input "Lodz"
click at [146, 248] on div "Postleitzahl" at bounding box center [152, 248] width 30 height 10
type input "90-369"
click at [81, 246] on input "Lodz" at bounding box center [88, 247] width 65 height 21
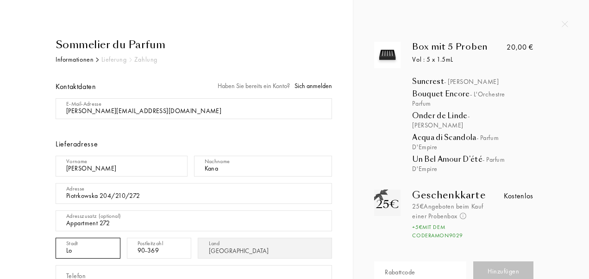
type input "L"
paste input "Łódź"
type input "Łódź"
click at [580, 269] on div "Box mit 5 Proben Vol : 5 x 1.5mL Suncrest - Ulrich Lang Bouquet Encore - L'Orch…" at bounding box center [471, 210] width 222 height 337
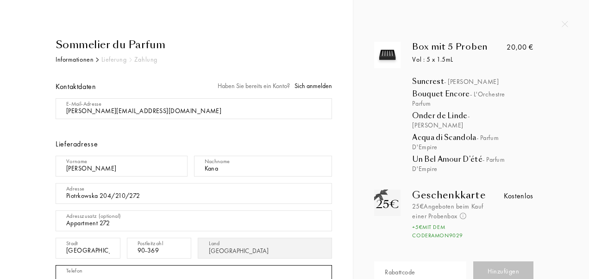
click at [187, 270] on input "text" at bounding box center [194, 275] width 276 height 21
click at [271, 271] on input "text" at bounding box center [194, 275] width 276 height 21
type input "0049 1707558284"
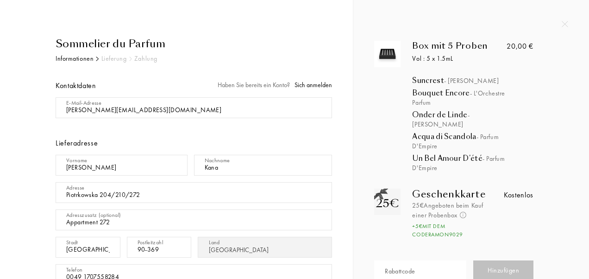
click at [336, 232] on div "Sommelier du Parfum Informationen Lieferung Zahlung Kontaktdaten Haben Sie bere…" at bounding box center [176, 267] width 325 height 462
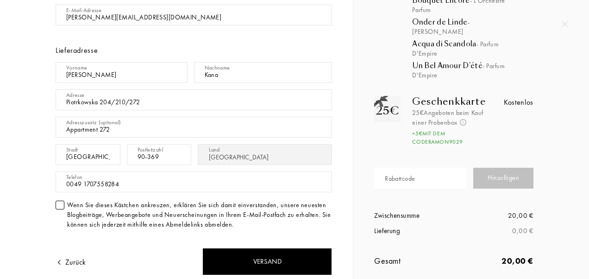
scroll to position [112, 0]
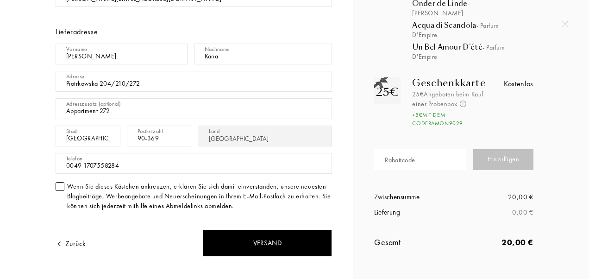
click at [144, 82] on input "Piotrkowska 204/210/272" at bounding box center [194, 81] width 276 height 21
type input "Piotrkowska 204/210/272"
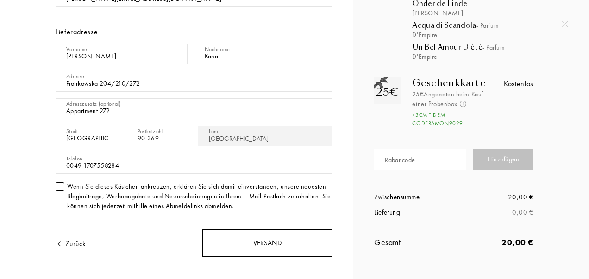
click at [262, 235] on div "Versand" at bounding box center [267, 242] width 130 height 27
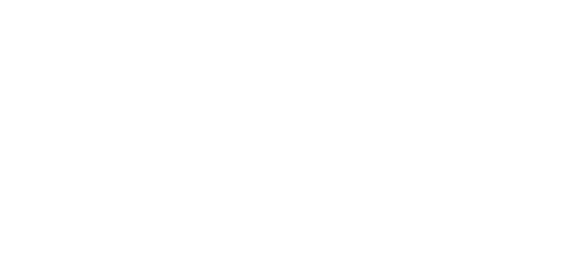
select select "PL"
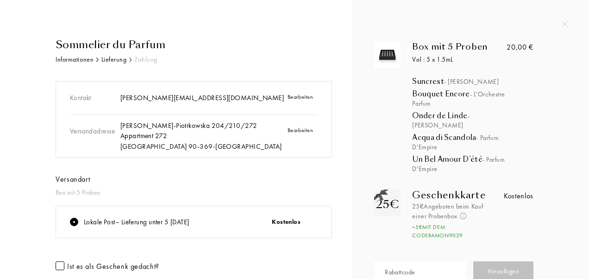
drag, startPoint x: 586, startPoint y: 50, endPoint x: 586, endPoint y: 66, distance: 15.7
click at [586, 57] on div "Box mit 5 Proben Vol : 5 x 1.5mL Suncrest - [PERSON_NAME] Encore - L'Orchestre …" at bounding box center [471, 189] width 236 height 379
click at [586, 74] on div "Box mit 5 Proben Vol : 5 x 1.5mL Suncrest - [PERSON_NAME] Encore - L'Orchestre …" at bounding box center [471, 189] width 236 height 379
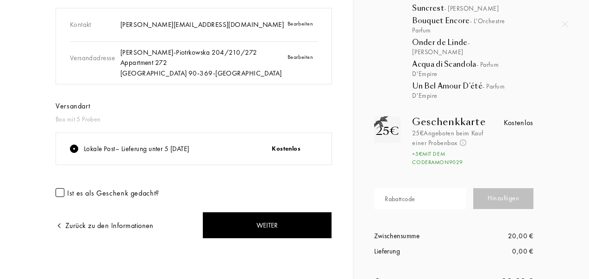
scroll to position [74, 0]
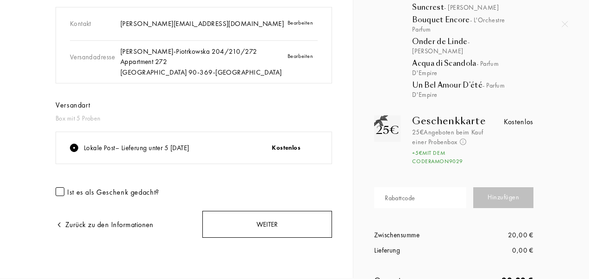
click at [266, 216] on div "Weiter" at bounding box center [267, 224] width 130 height 27
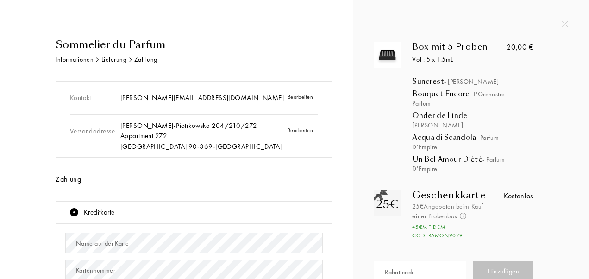
click at [346, 172] on div "Sommelier du Parfum Informationen Lieferung Zahlung Kontakt [PERSON_NAME][EMAIL…" at bounding box center [176, 260] width 353 height 521
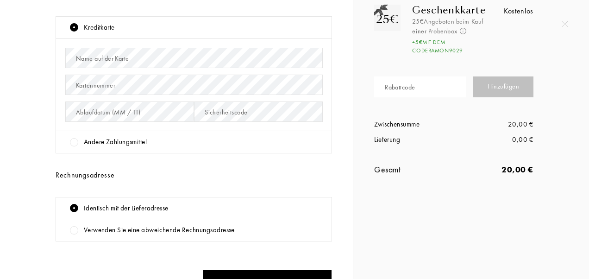
scroll to position [166, 0]
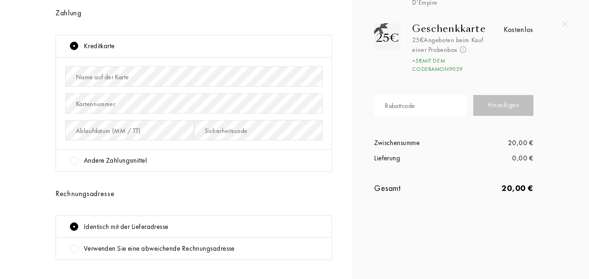
click at [74, 159] on div at bounding box center [74, 160] width 8 height 8
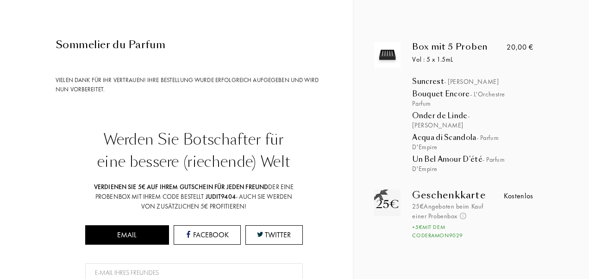
scroll to position [198, 0]
click at [353, 231] on div "Box mit 5 Proben Vol : 5 x 1.5mL Suncrest - [PERSON_NAME] Encore - L'Orchestre …" at bounding box center [471, 138] width 236 height 276
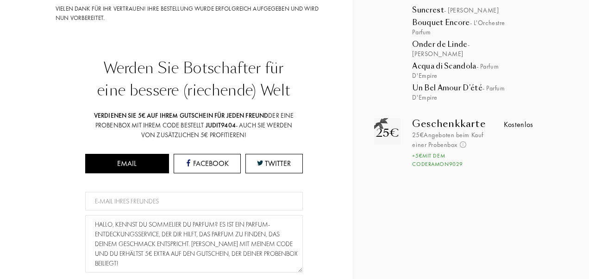
scroll to position [74, 0]
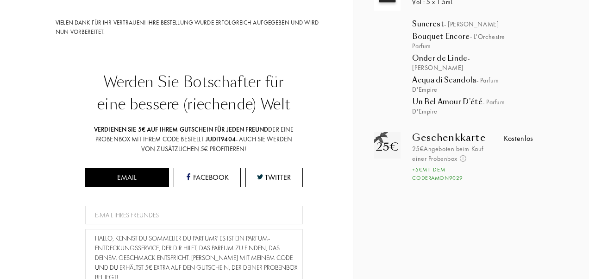
click at [313, 56] on div "Sommelier du Parfum Vielen Dank für Ihr Vertrauen! Ihre Bestellung wurde erfolg…" at bounding box center [190, 182] width 283 height 405
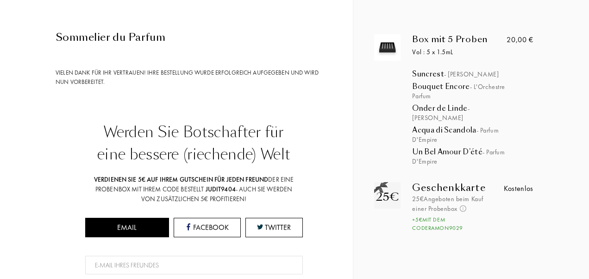
scroll to position [0, 0]
